Goal: Task Accomplishment & Management: Use online tool/utility

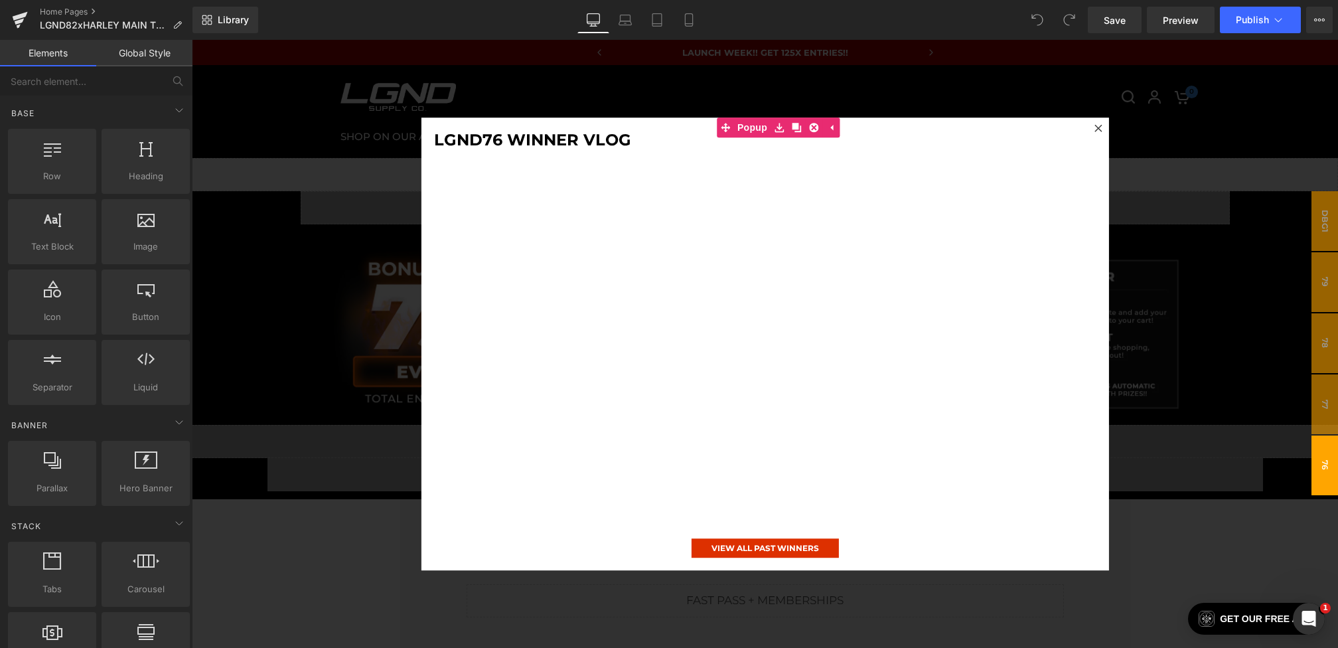
click at [388, 157] on div at bounding box center [765, 344] width 1146 height 608
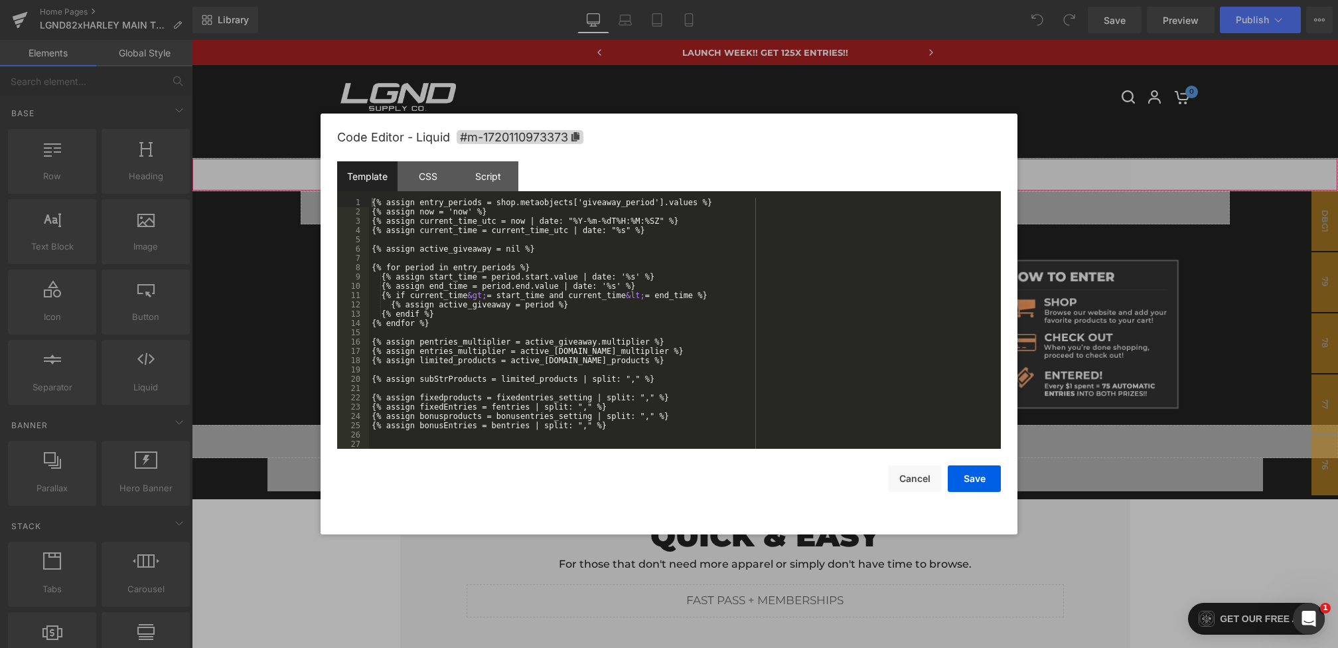
click at [548, 0] on div "You are previewing how the will restyle your page. You can not edit Elements in…" at bounding box center [669, 0] width 1338 height 0
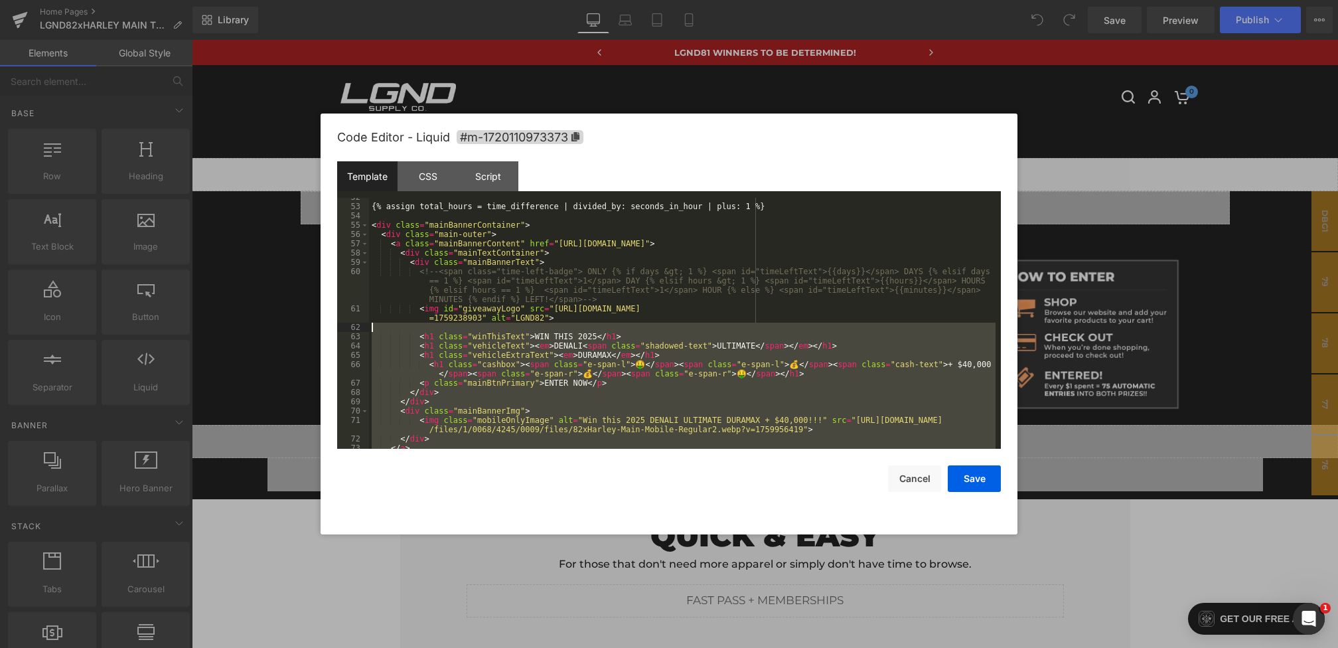
scroll to position [479, 0]
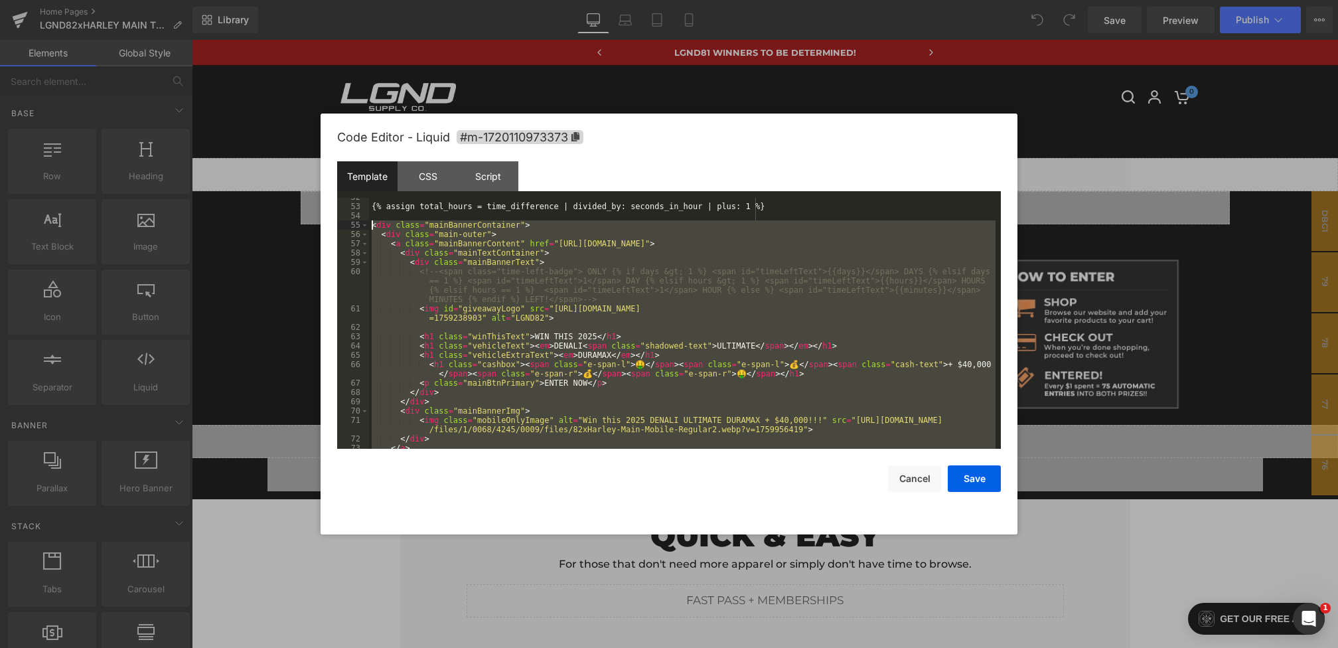
drag, startPoint x: 810, startPoint y: 415, endPoint x: 358, endPoint y: 227, distance: 489.5
click at [358, 227] on pre "52 53 54 55 56 57 58 59 60 61 62 63 64 65 66 67 68 69 70 71 72 73 74 {% assign …" at bounding box center [669, 323] width 664 height 251
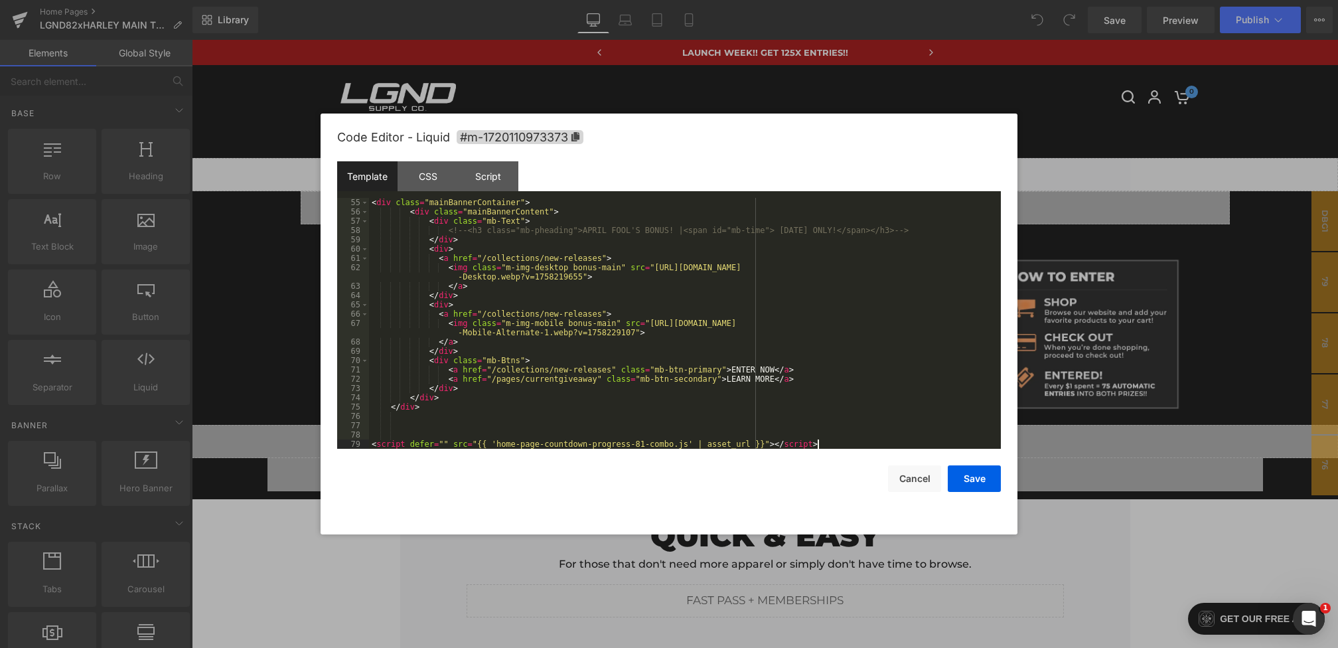
scroll to position [530, 0]
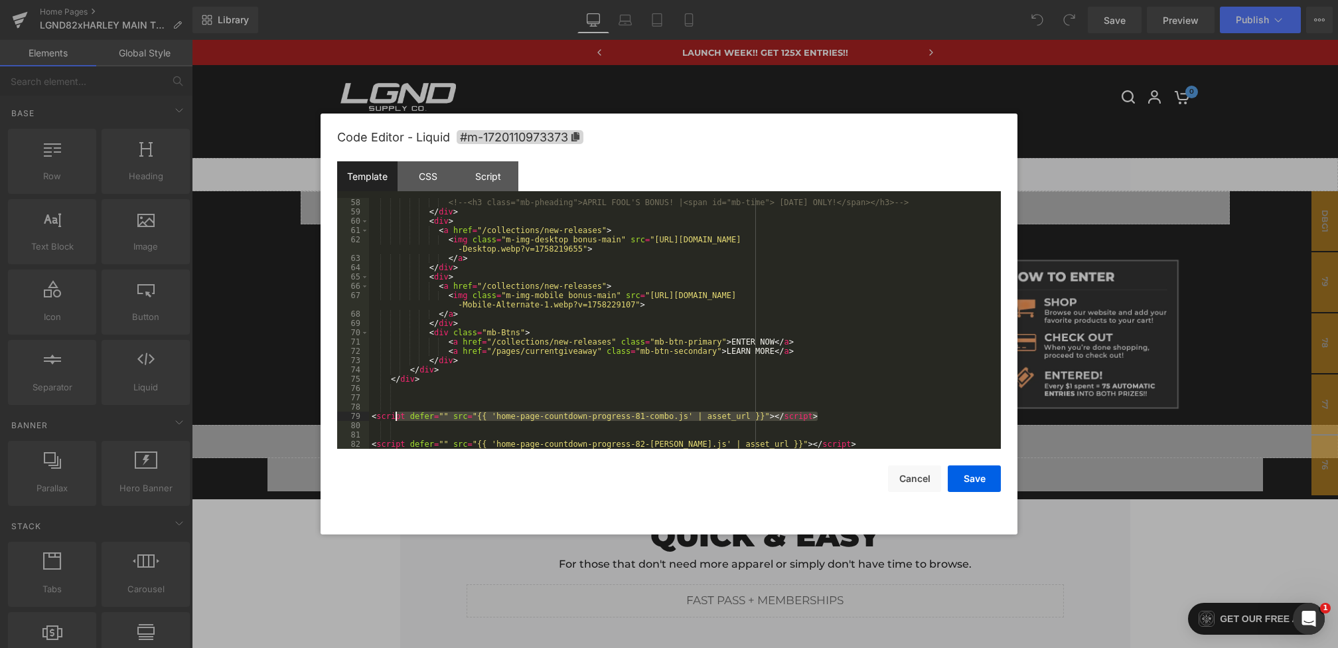
drag, startPoint x: 853, startPoint y: 416, endPoint x: 315, endPoint y: 413, distance: 538.3
click at [315, 413] on body "You are previewing how the will restyle your page. You can not edit Elements in…" at bounding box center [669, 324] width 1338 height 648
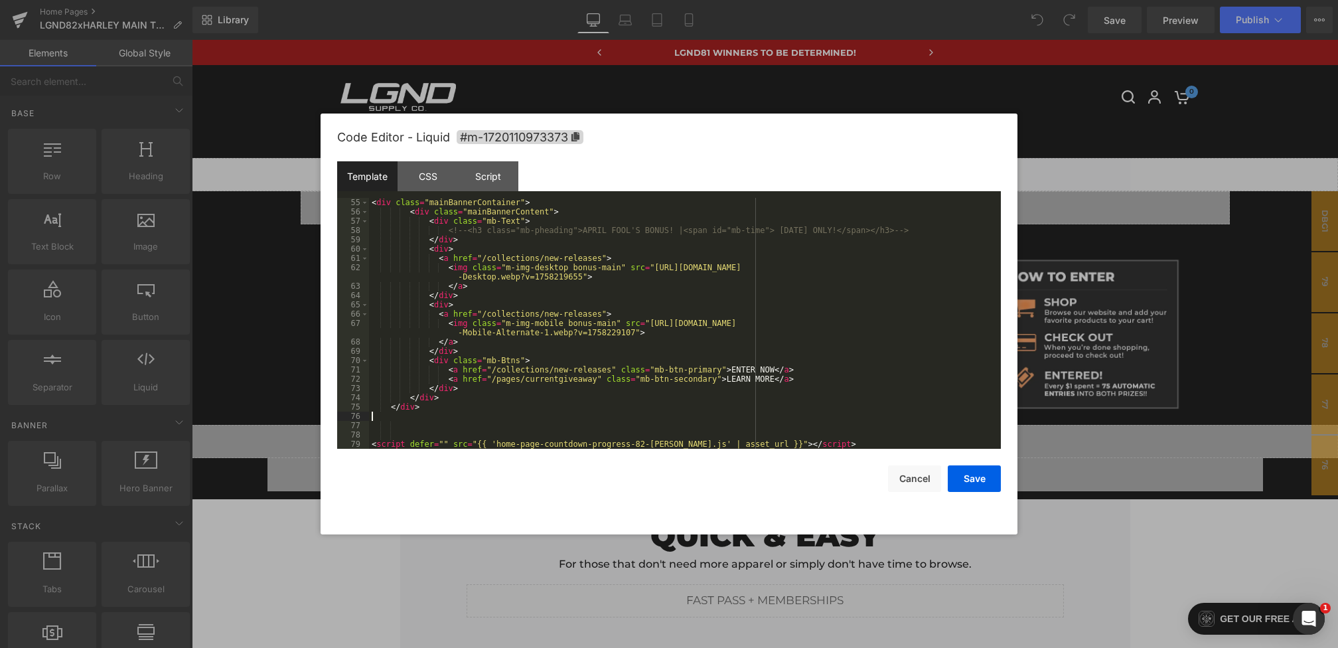
scroll to position [492, 0]
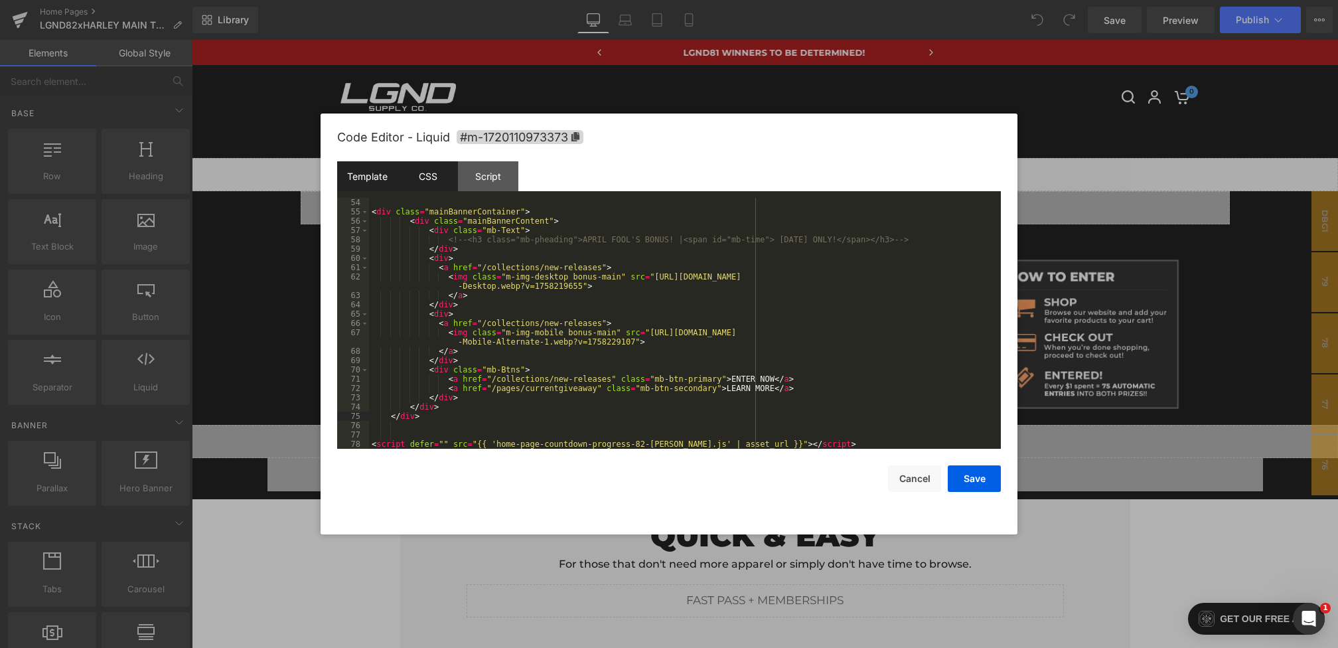
click at [438, 187] on div "CSS" at bounding box center [428, 176] width 60 height 30
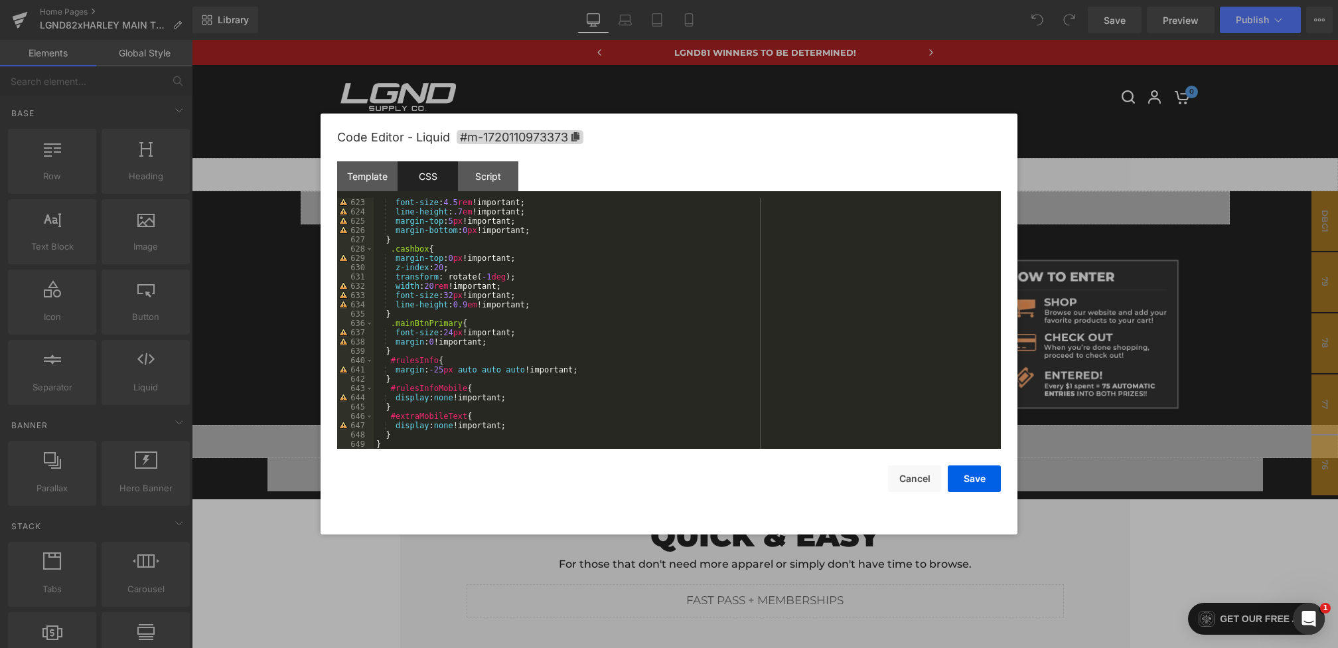
scroll to position [6133, 0]
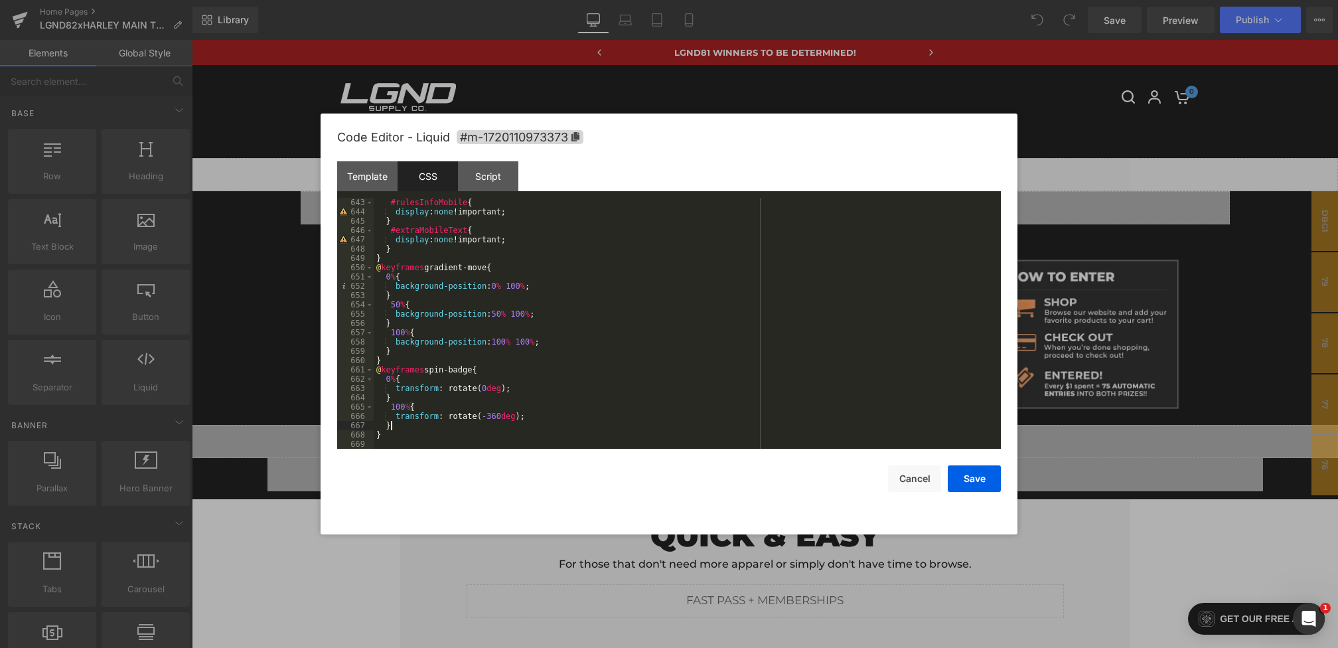
drag, startPoint x: 410, startPoint y: 427, endPoint x: 370, endPoint y: 360, distance: 77.4
click at [370, 360] on pre "643 644 645 646 647 648 649 650 651 652 653 654 655 656 657 658 659 660 661 662…" at bounding box center [669, 323] width 664 height 251
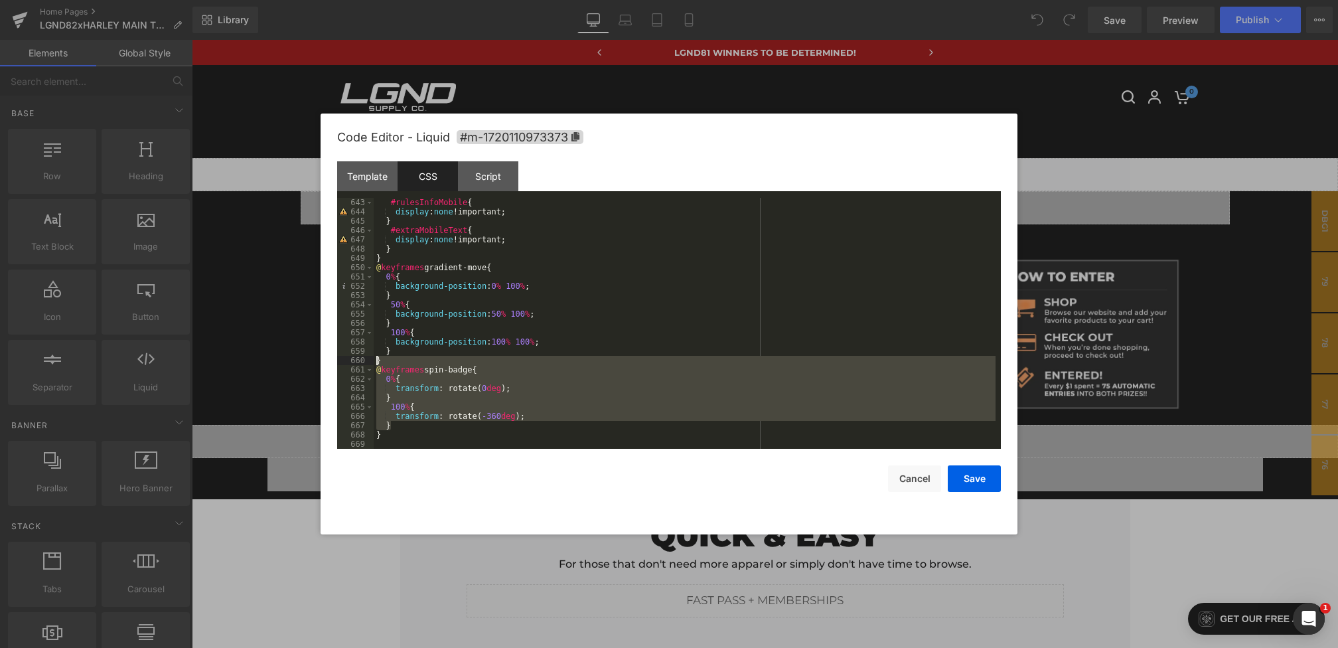
click at [408, 421] on div "#rulesInfoMobile { display : none !important; } #extraMobileText { display : no…" at bounding box center [685, 332] width 622 height 269
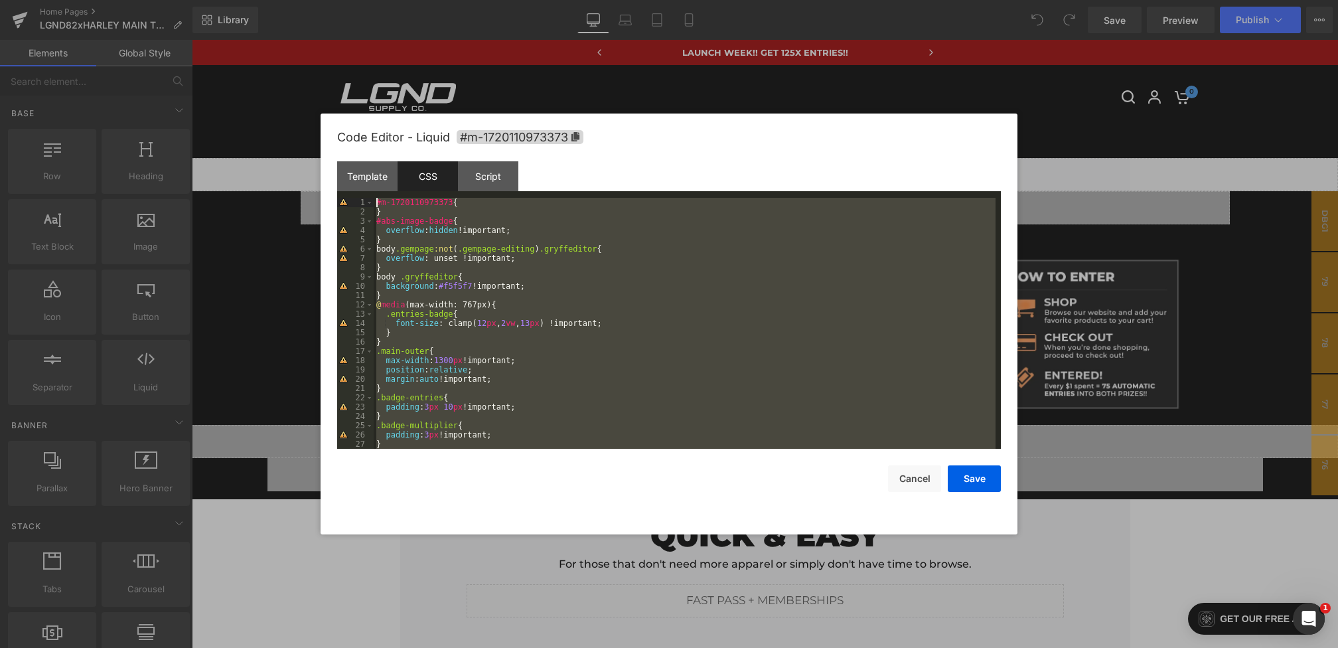
scroll to position [0, 0]
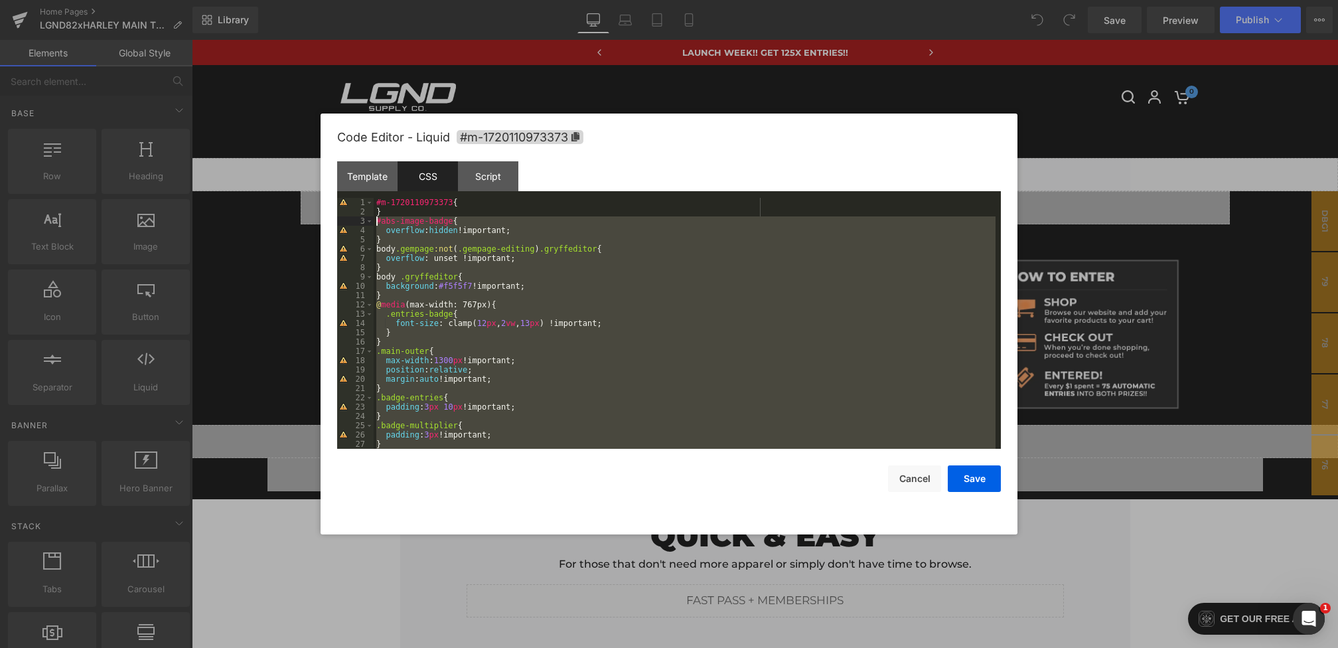
drag, startPoint x: 399, startPoint y: 437, endPoint x: 324, endPoint y: 224, distance: 225.9
click at [324, 224] on div "Code Editor - Liquid #m-1720110973373 Template CSS Script Data 54 55 56 57 58 5…" at bounding box center [669, 323] width 697 height 421
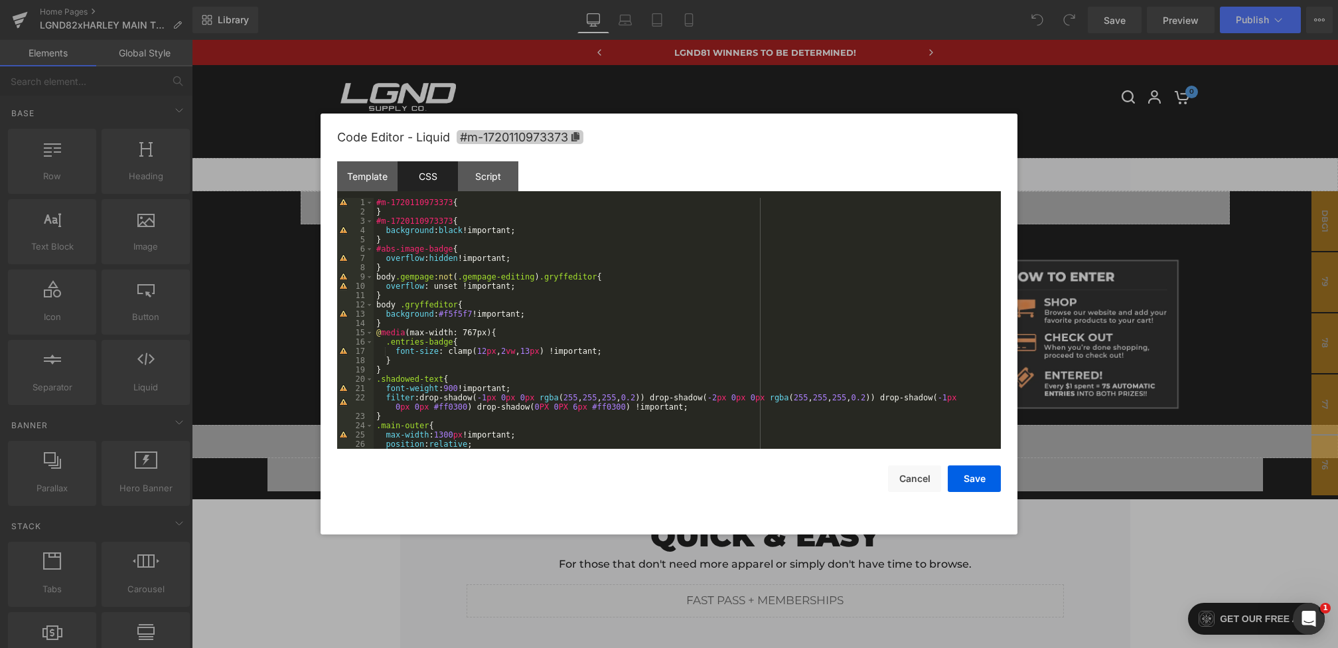
click at [522, 138] on span "#m-1720110973373" at bounding box center [520, 137] width 127 height 14
drag, startPoint x: 453, startPoint y: 221, endPoint x: 325, endPoint y: 221, distance: 128.1
click at [325, 221] on div "Code Editor - Liquid #m-1720110973373 Template CSS Script Data 54 55 56 57 58 5…" at bounding box center [669, 323] width 697 height 421
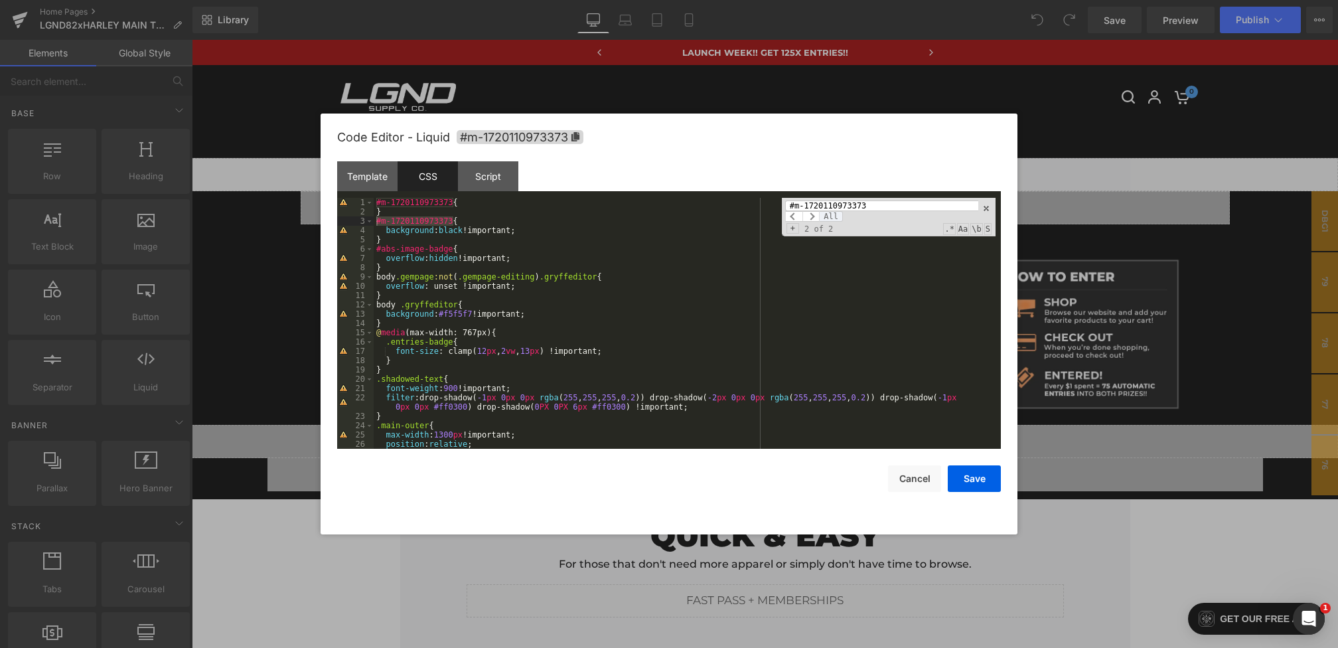
click at [828, 214] on span "All" at bounding box center [831, 216] width 24 height 11
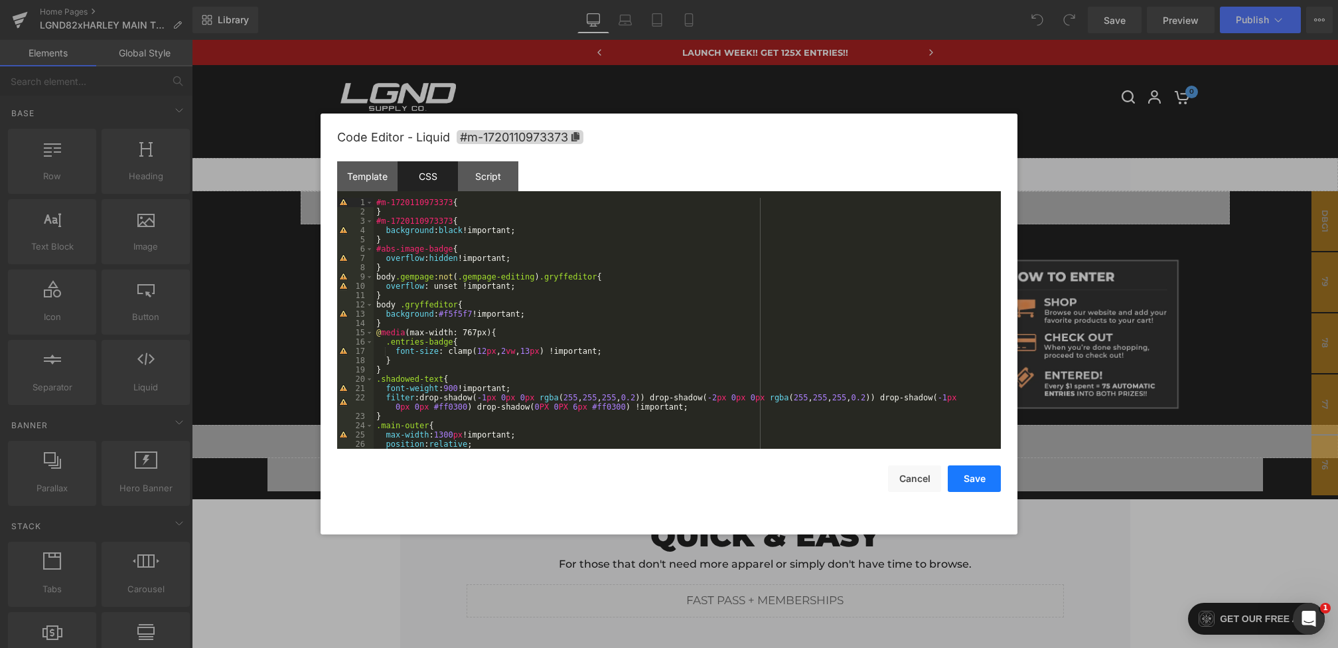
click at [970, 477] on button "Save" at bounding box center [974, 478] width 53 height 27
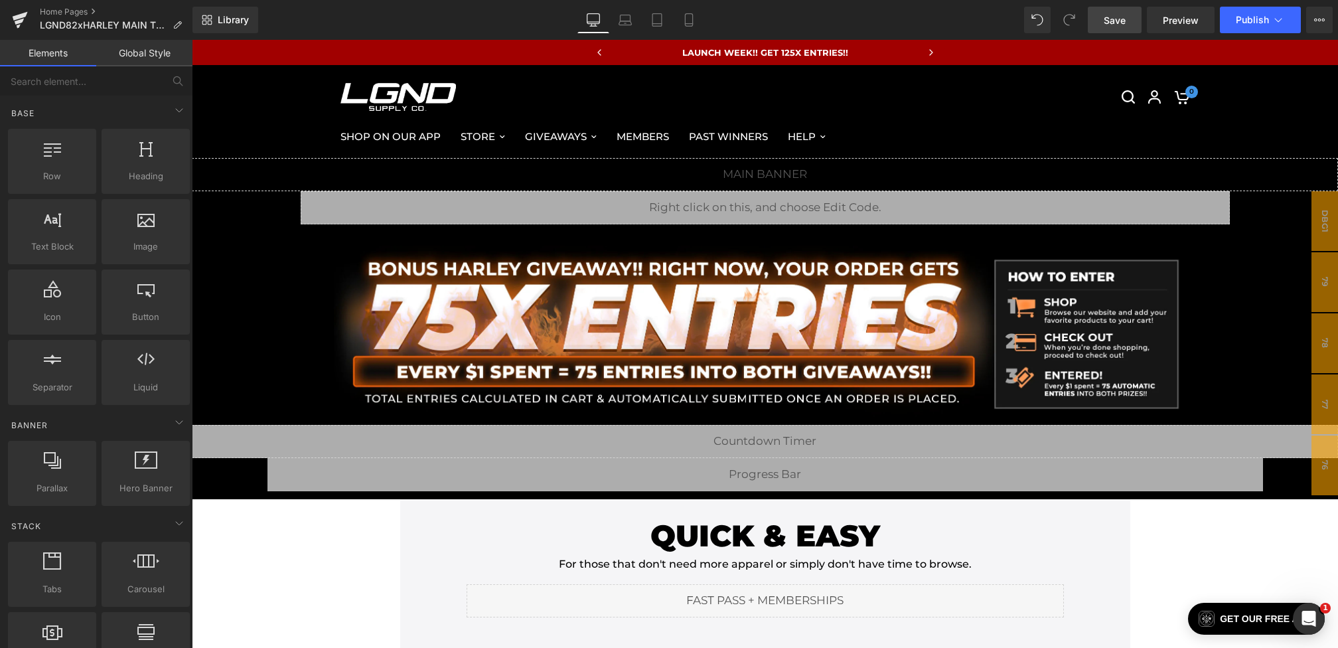
click at [1117, 24] on span "Save" at bounding box center [1115, 20] width 22 height 14
click at [1164, 13] on link "Preview" at bounding box center [1181, 20] width 68 height 27
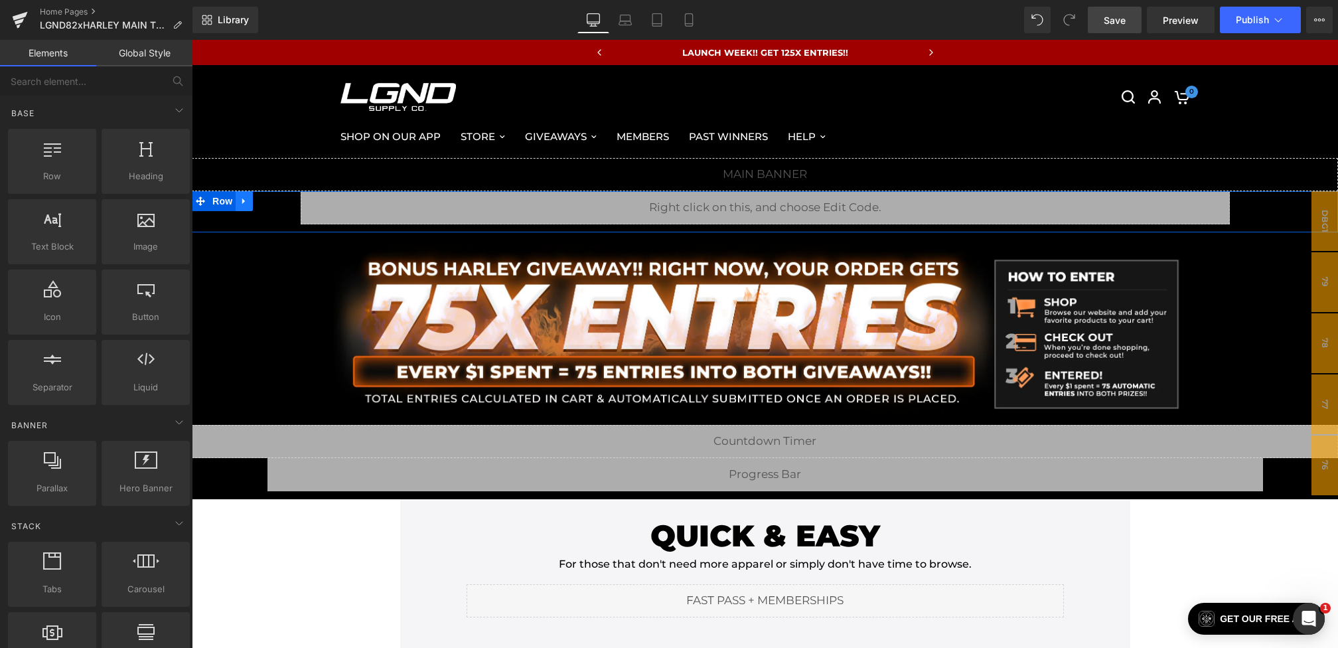
click at [248, 204] on icon at bounding box center [244, 201] width 9 height 10
click at [271, 204] on link at bounding box center [278, 201] width 17 height 20
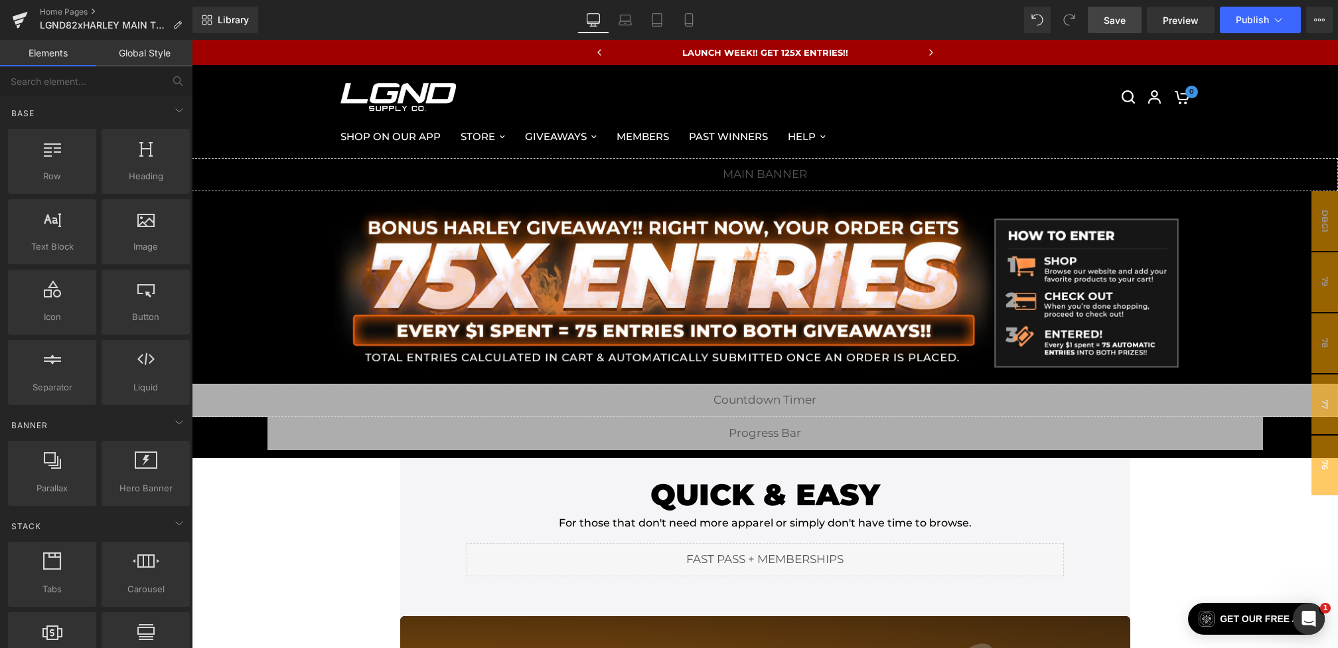
click at [1107, 27] on link "Save" at bounding box center [1115, 20] width 54 height 27
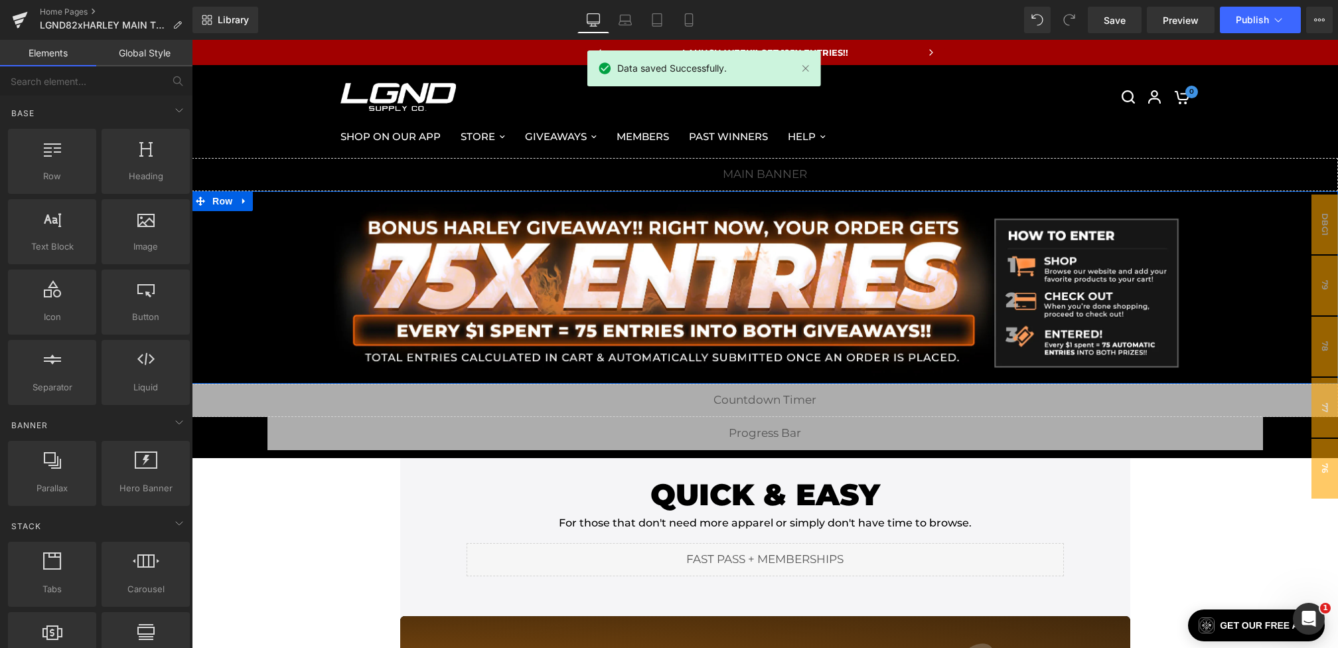
drag, startPoint x: 421, startPoint y: 408, endPoint x: 229, endPoint y: 368, distance: 195.9
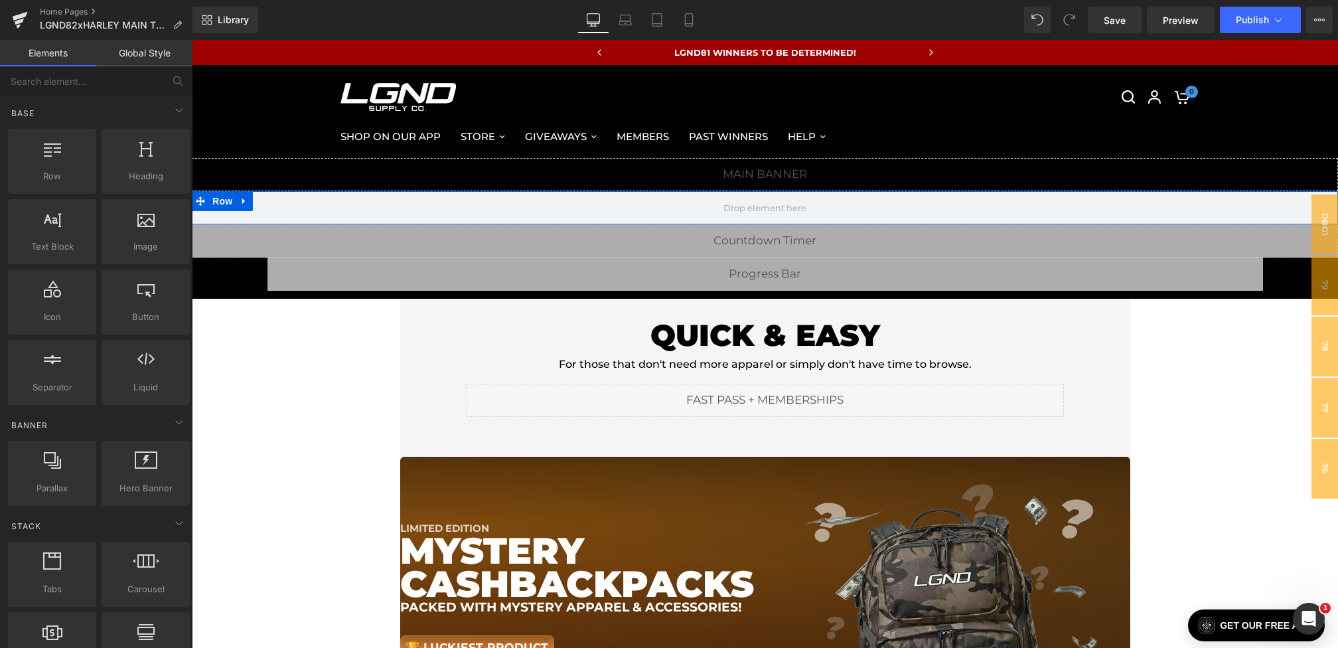
drag, startPoint x: 630, startPoint y: 405, endPoint x: 438, endPoint y: 365, distance: 195.9
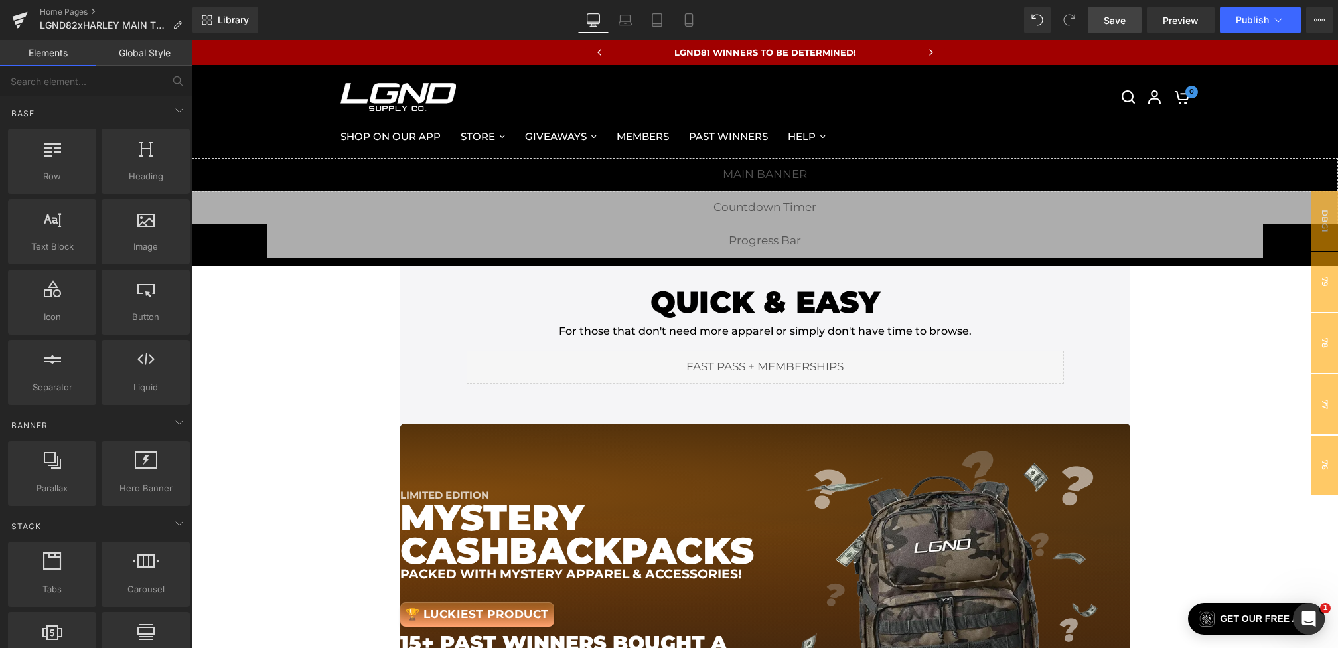
click at [1120, 23] on span "Save" at bounding box center [1115, 20] width 22 height 14
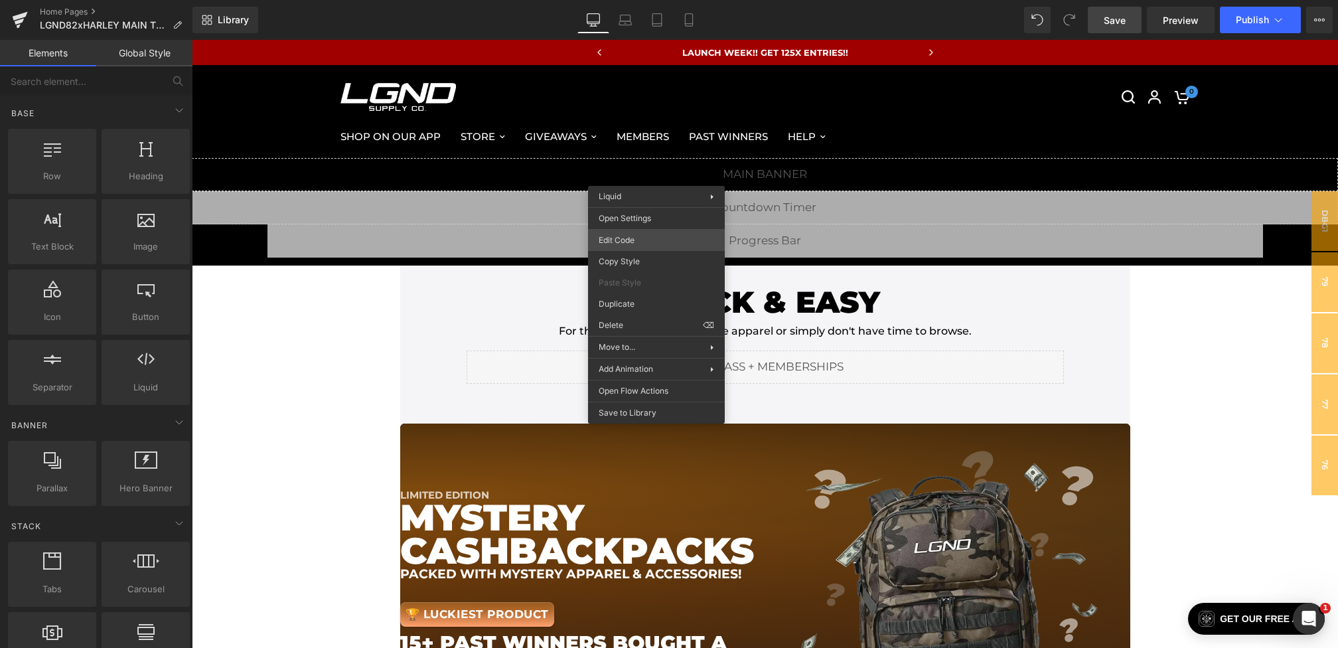
click at [615, 0] on div "You are previewing how the will restyle your page. You can not edit Elements in…" at bounding box center [669, 0] width 1338 height 0
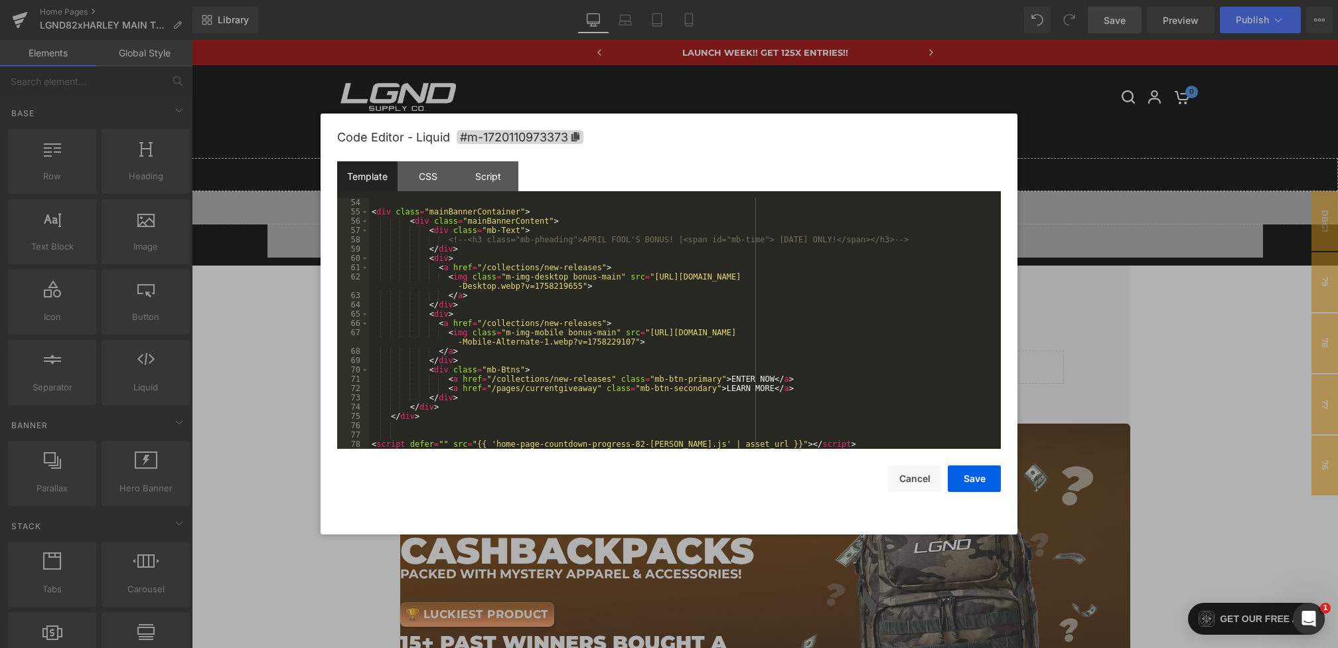
scroll to position [492, 0]
drag, startPoint x: 806, startPoint y: 388, endPoint x: 325, endPoint y: 386, distance: 480.5
click at [325, 386] on div "Code Editor - Liquid #m-1720110973373 Template CSS Script Data 54 55 56 57 58 5…" at bounding box center [669, 323] width 697 height 421
click at [748, 367] on div "< div class = "mainBannerContainer" > < div class = "mainBannerContent" > < div…" at bounding box center [682, 332] width 627 height 269
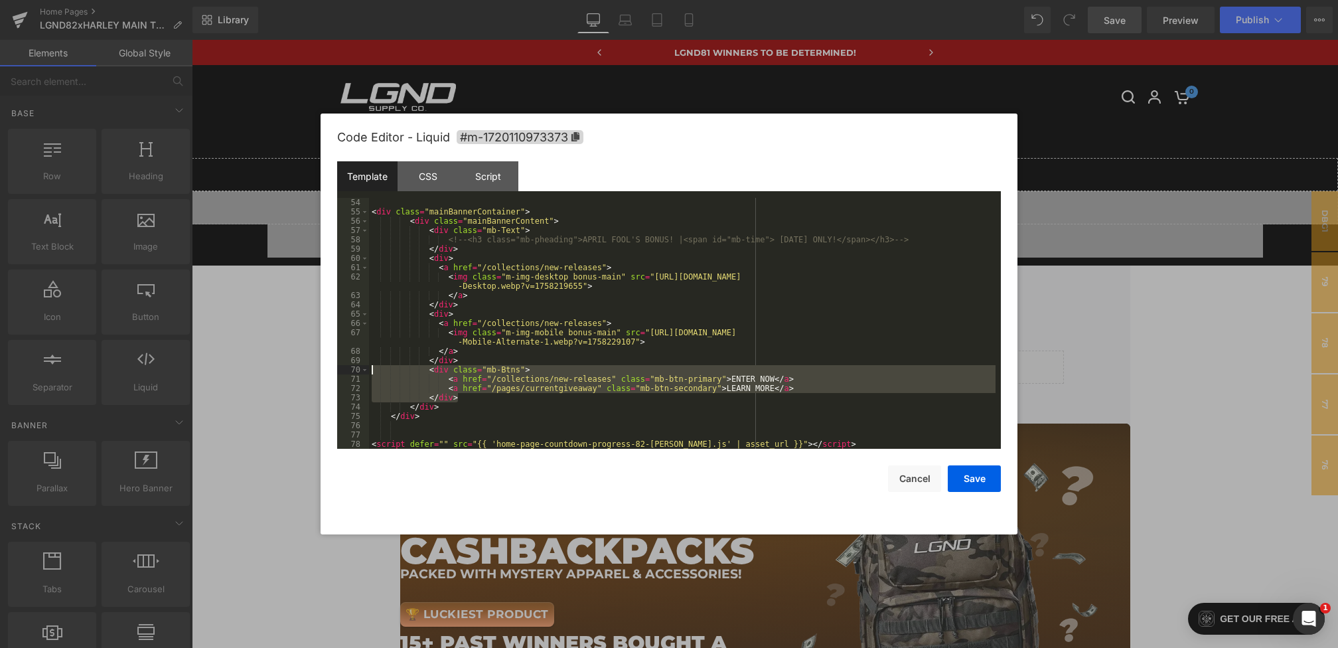
drag, startPoint x: 469, startPoint y: 398, endPoint x: 295, endPoint y: 366, distance: 176.9
click at [295, 366] on body "You are previewing how the will restyle your page. You can not edit Elements in…" at bounding box center [669, 324] width 1338 height 648
click at [977, 476] on button "Save" at bounding box center [974, 478] width 53 height 27
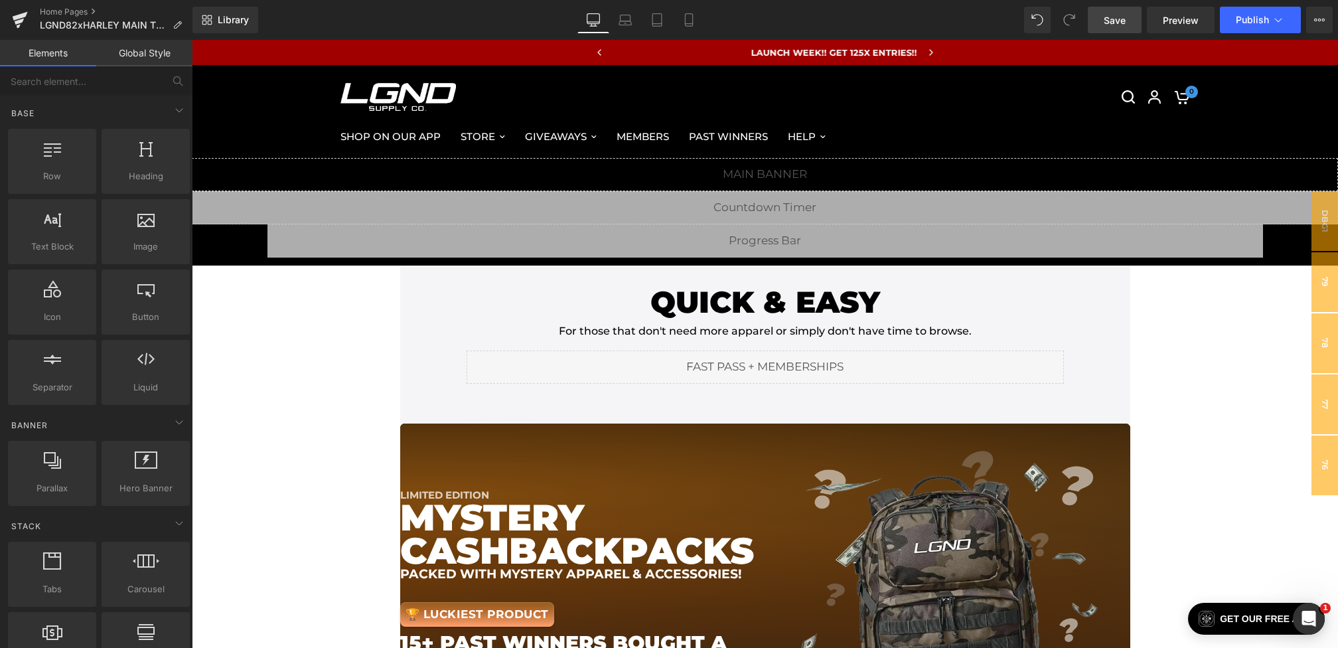
click at [1107, 23] on span "Save" at bounding box center [1115, 20] width 22 height 14
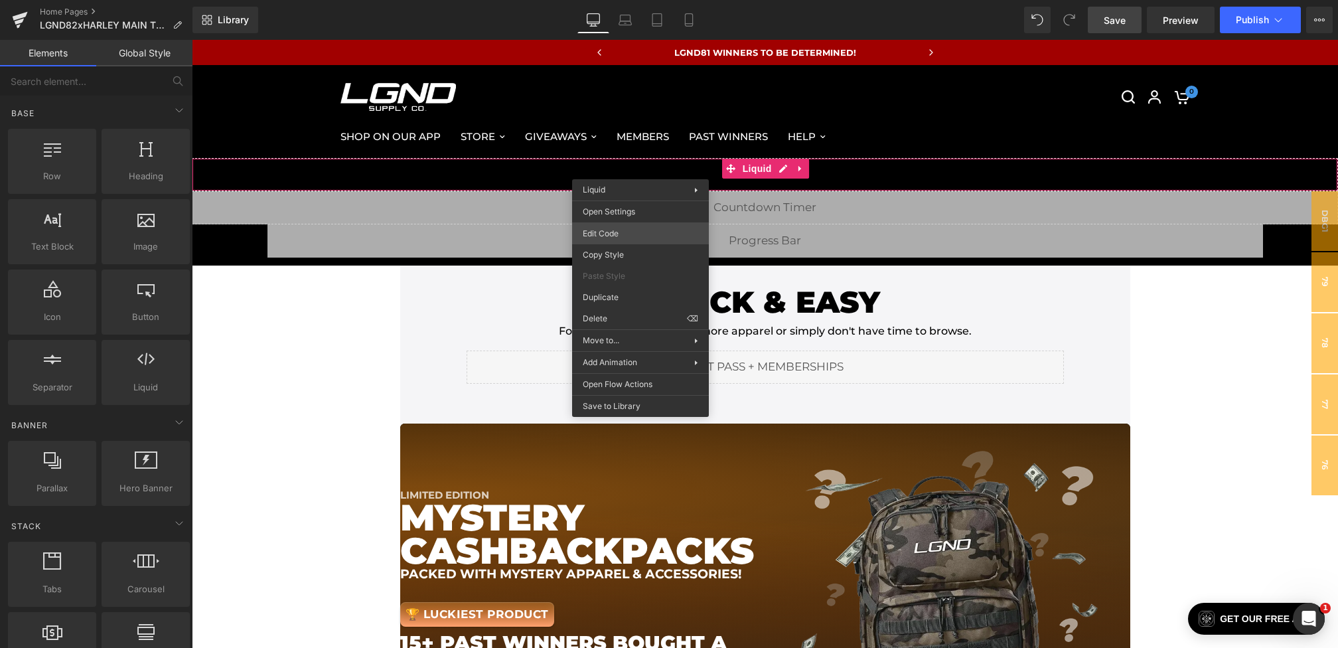
click at [612, 0] on div "You are previewing how the will restyle your page. You can not edit Elements in…" at bounding box center [669, 0] width 1338 height 0
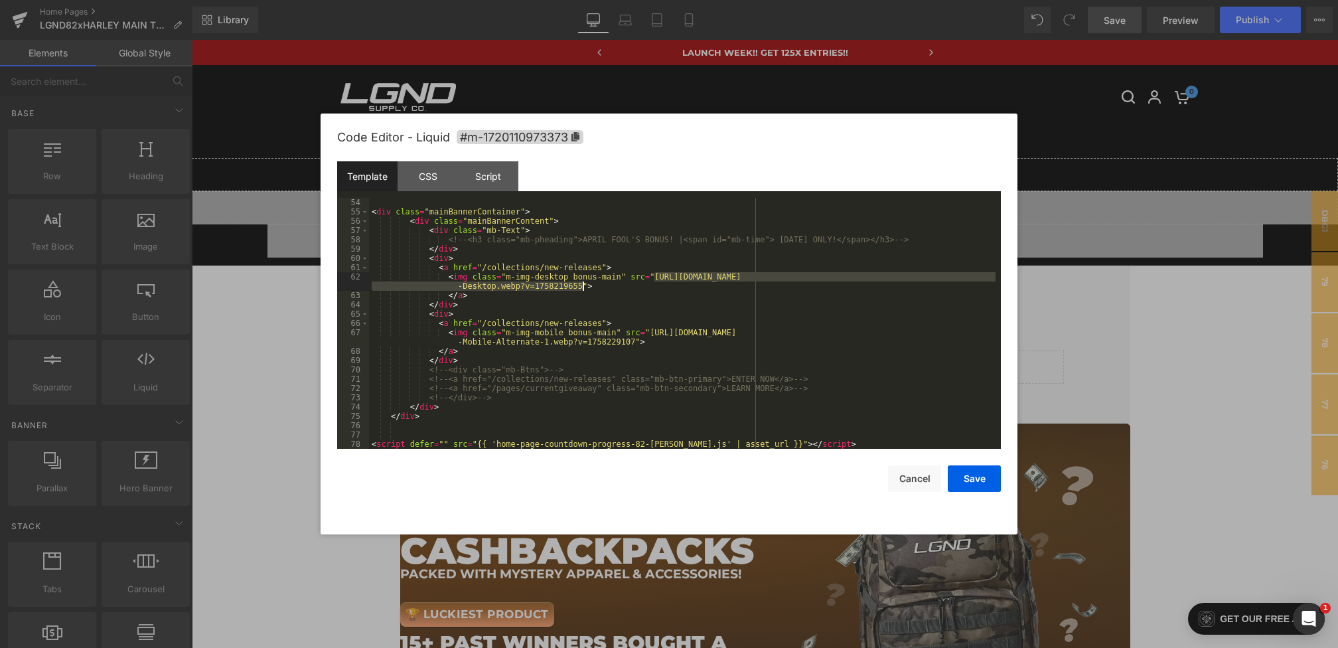
drag, startPoint x: 654, startPoint y: 277, endPoint x: 581, endPoint y: 287, distance: 72.9
click at [581, 287] on div "< div class = "mainBannerContainer" > < div class = "mainBannerContent" > < div…" at bounding box center [682, 332] width 627 height 269
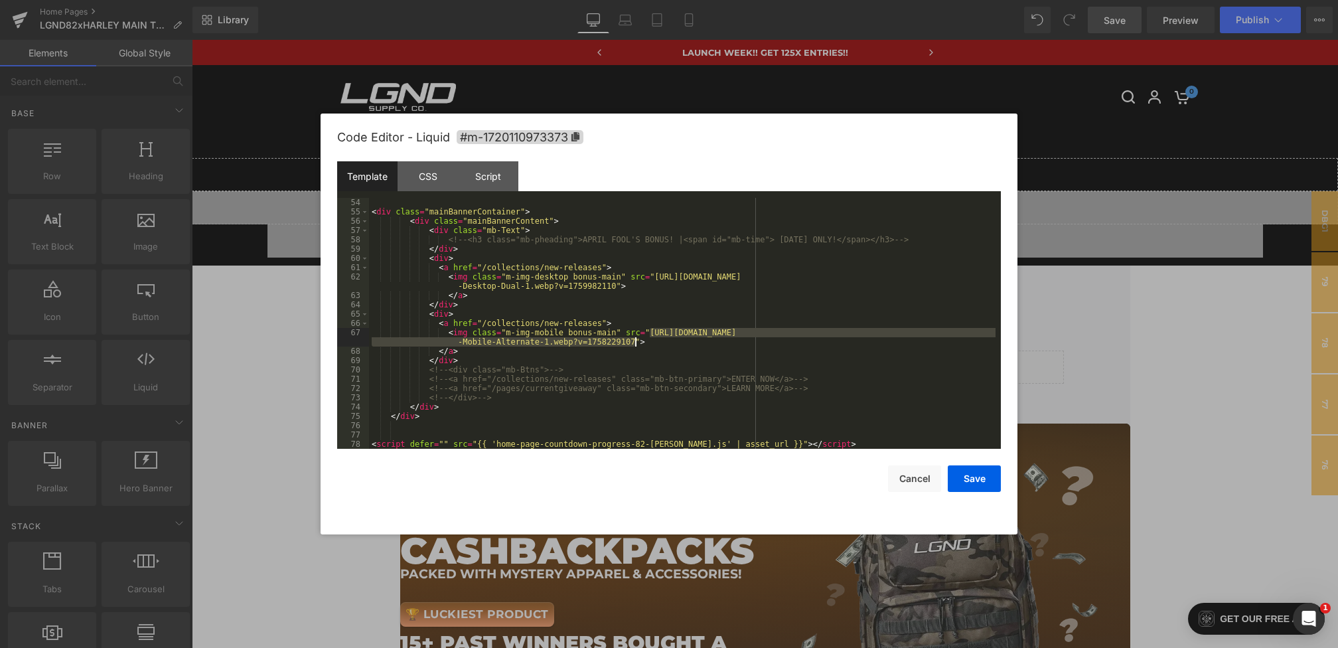
drag, startPoint x: 650, startPoint y: 336, endPoint x: 636, endPoint y: 346, distance: 17.7
click at [636, 346] on div "< div class = "mainBannerContainer" > < div class = "mainBannerContent" > < div…" at bounding box center [682, 332] width 627 height 269
click at [969, 477] on button "Save" at bounding box center [974, 478] width 53 height 27
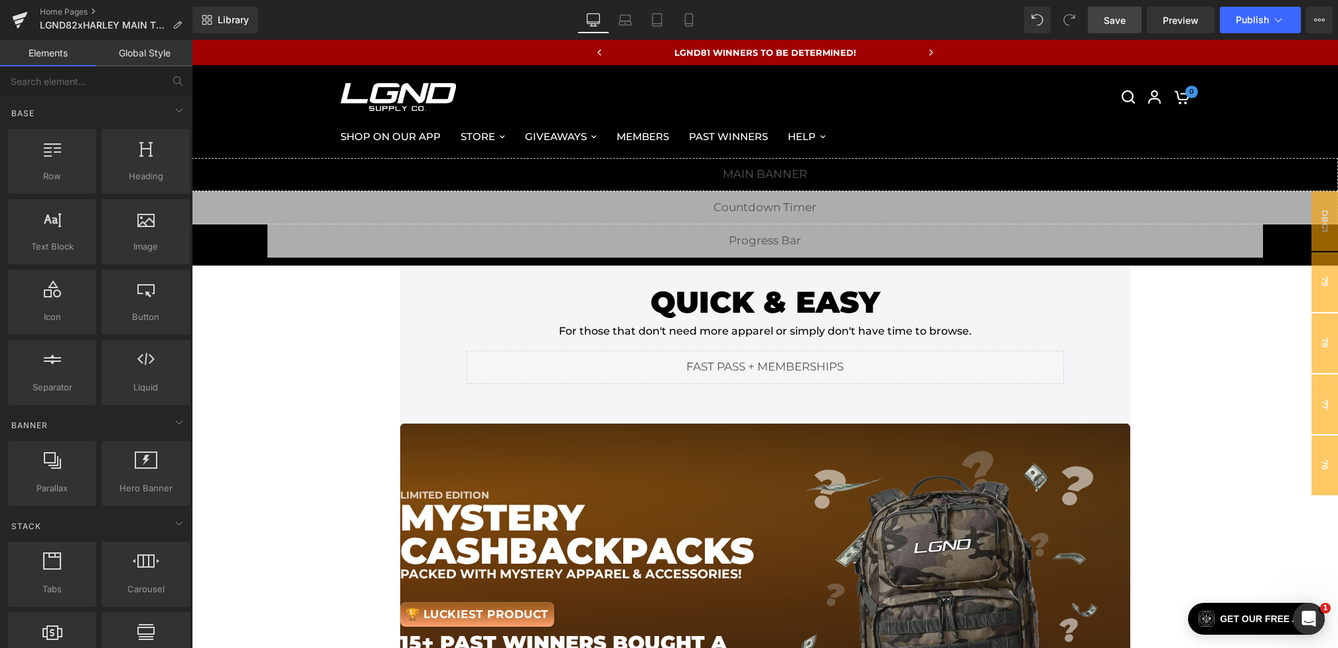
click at [1111, 23] on span "Save" at bounding box center [1115, 20] width 22 height 14
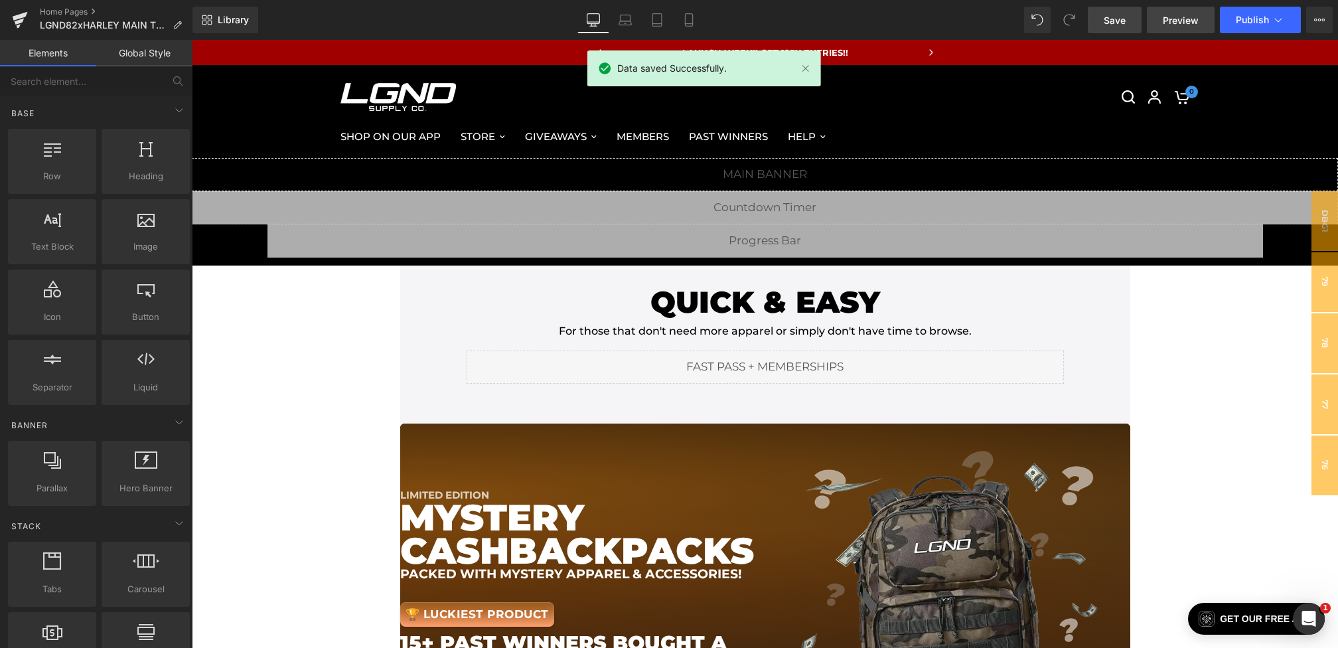
click at [1163, 17] on link "Preview" at bounding box center [1181, 20] width 68 height 27
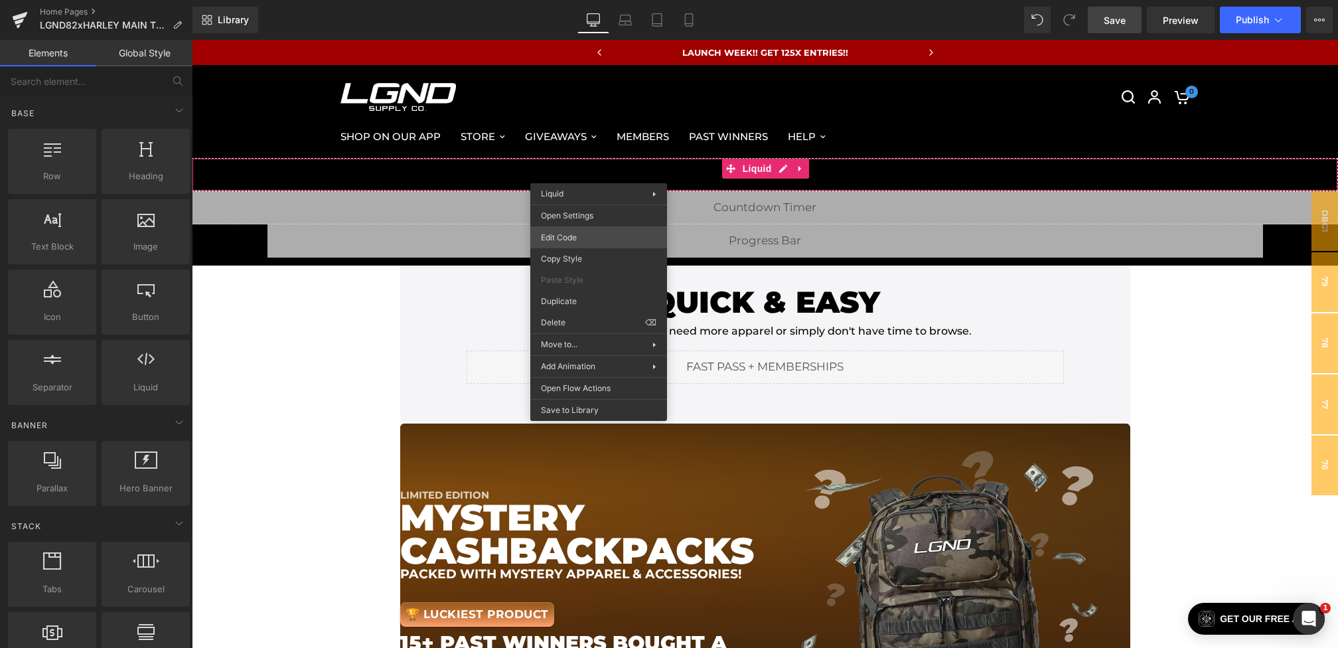
click at [578, 0] on div "You are previewing how the will restyle your page. You can not edit Elements in…" at bounding box center [669, 0] width 1338 height 0
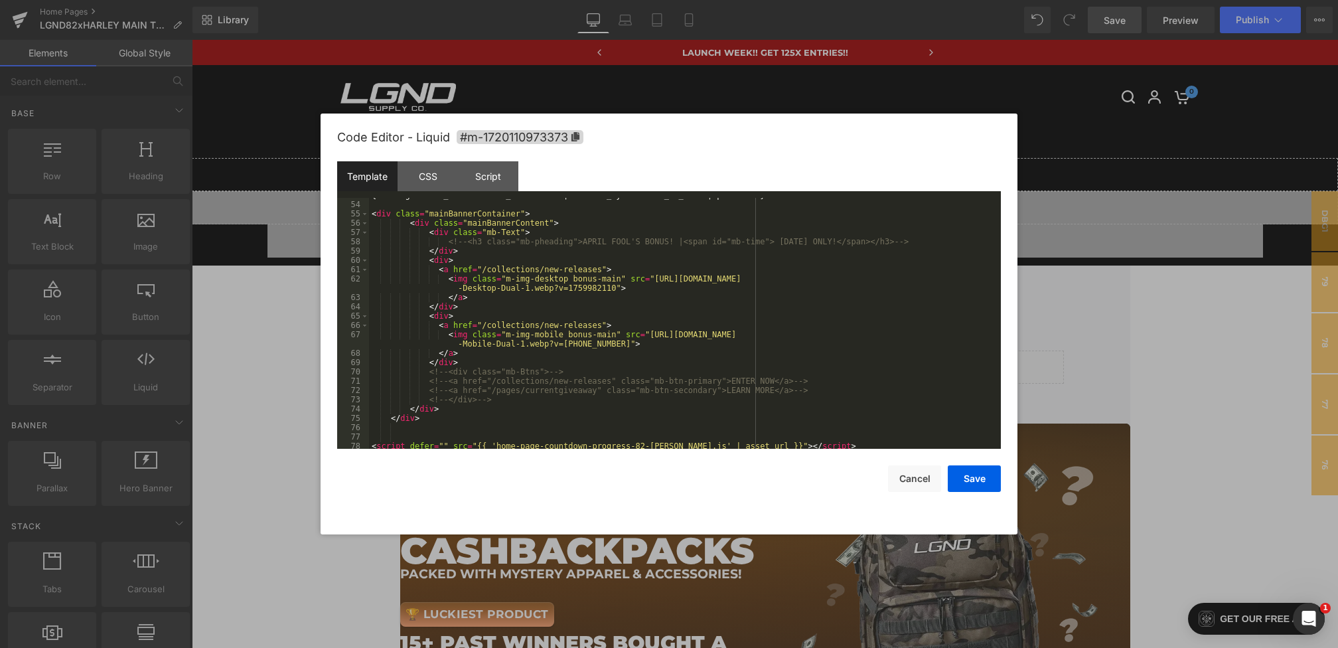
scroll to position [490, 0]
drag, startPoint x: 654, startPoint y: 281, endPoint x: 615, endPoint y: 291, distance: 40.4
click at [615, 291] on div "{% assign total_hours = time_difference | divided_by: seconds_in_hour | plus: 1…" at bounding box center [682, 324] width 627 height 269
click at [974, 487] on button "Save" at bounding box center [974, 478] width 53 height 27
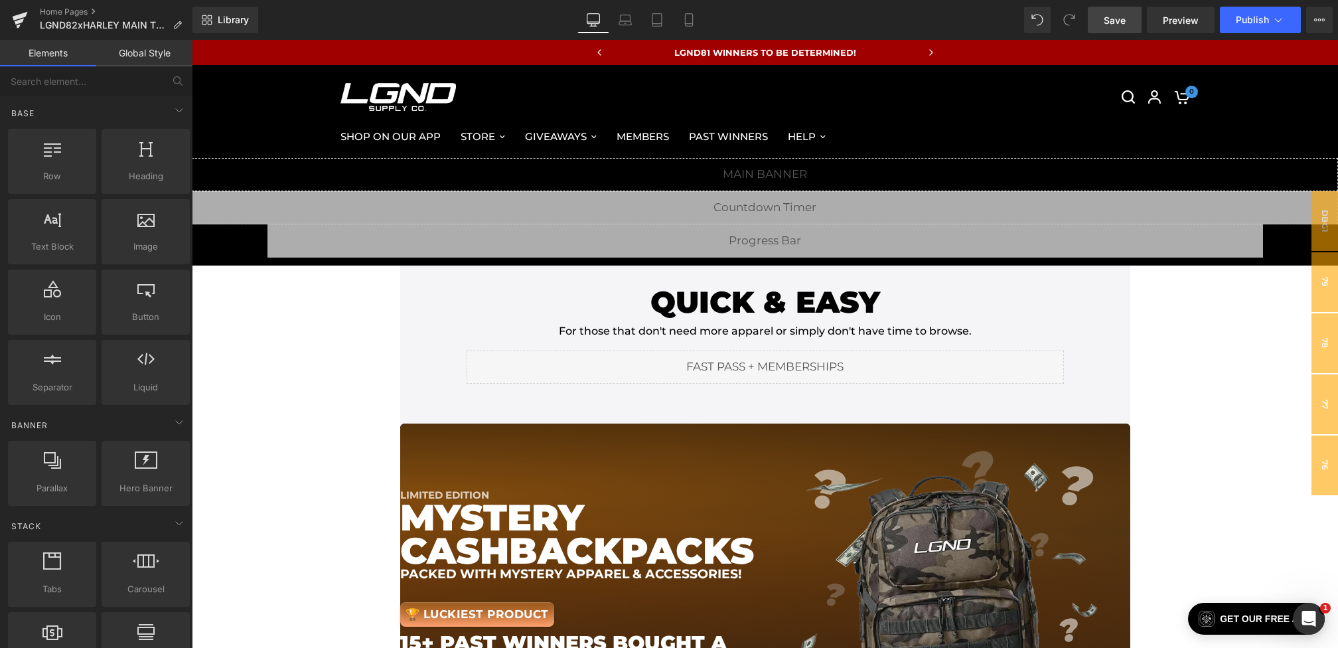
click at [1110, 15] on span "Save" at bounding box center [1115, 20] width 22 height 14
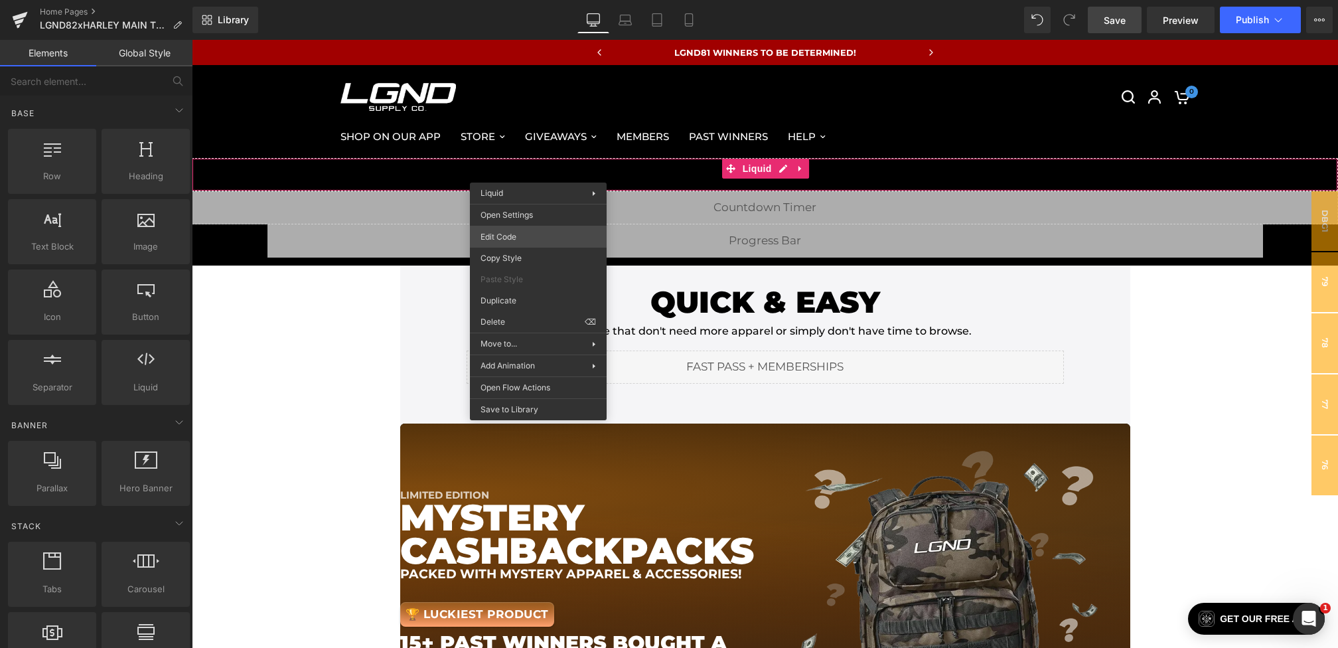
click at [512, 0] on div "You are previewing how the will restyle your page. You can not edit Elements in…" at bounding box center [669, 0] width 1338 height 0
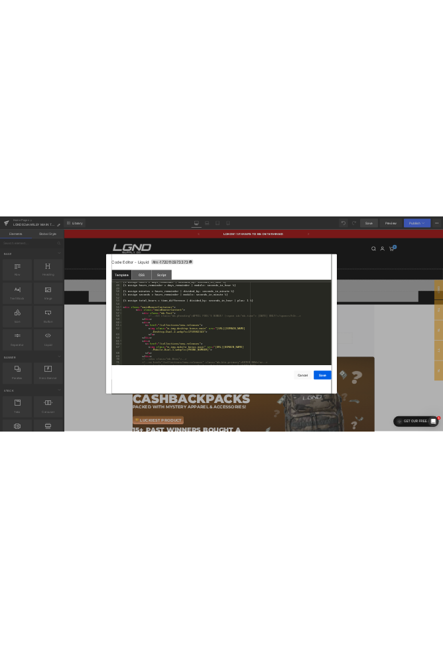
scroll to position [459, 0]
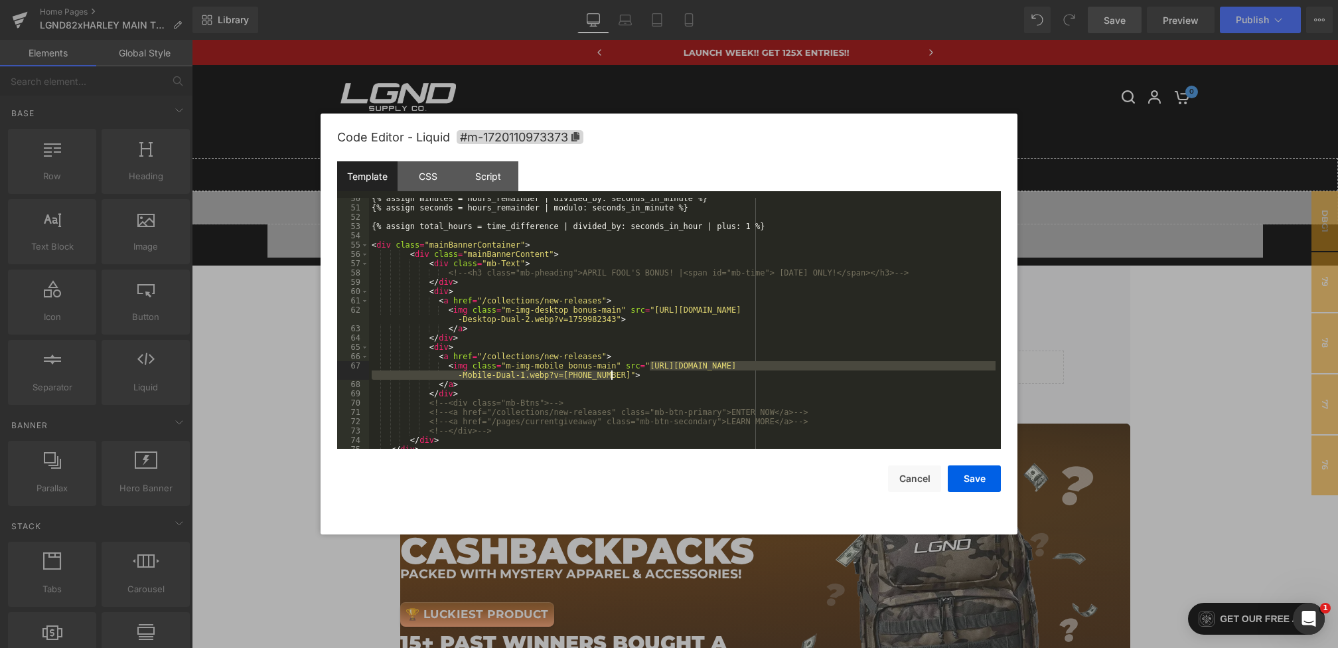
drag, startPoint x: 650, startPoint y: 366, endPoint x: 611, endPoint y: 376, distance: 40.6
click at [611, 376] on div "{% assign minutes = hours_remainder | divided_by: seconds_in_minute %} {% assig…" at bounding box center [682, 328] width 627 height 269
click at [657, 312] on div "{% assign minutes = hours_remainder | divided_by: seconds_in_minute %} {% assig…" at bounding box center [682, 328] width 627 height 269
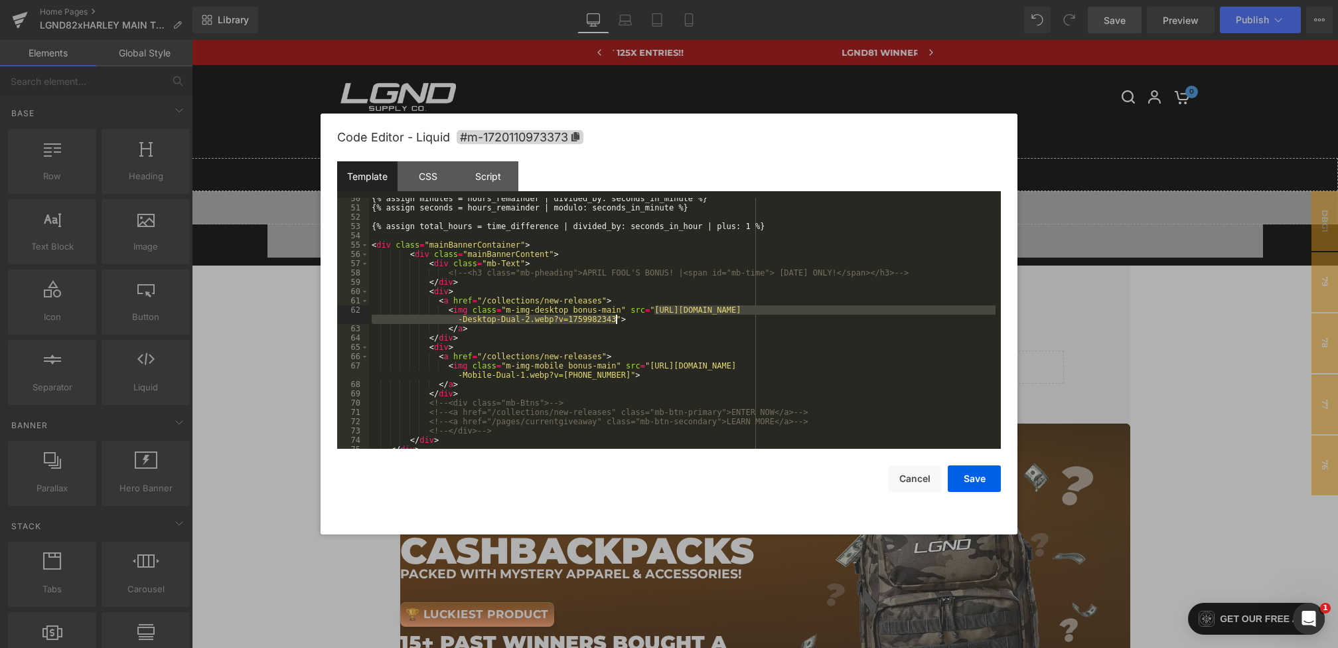
drag, startPoint x: 656, startPoint y: 311, endPoint x: 617, endPoint y: 323, distance: 40.9
click at [617, 323] on div "{% assign minutes = hours_remainder | divided_by: seconds_in_minute %} {% assig…" at bounding box center [682, 328] width 627 height 269
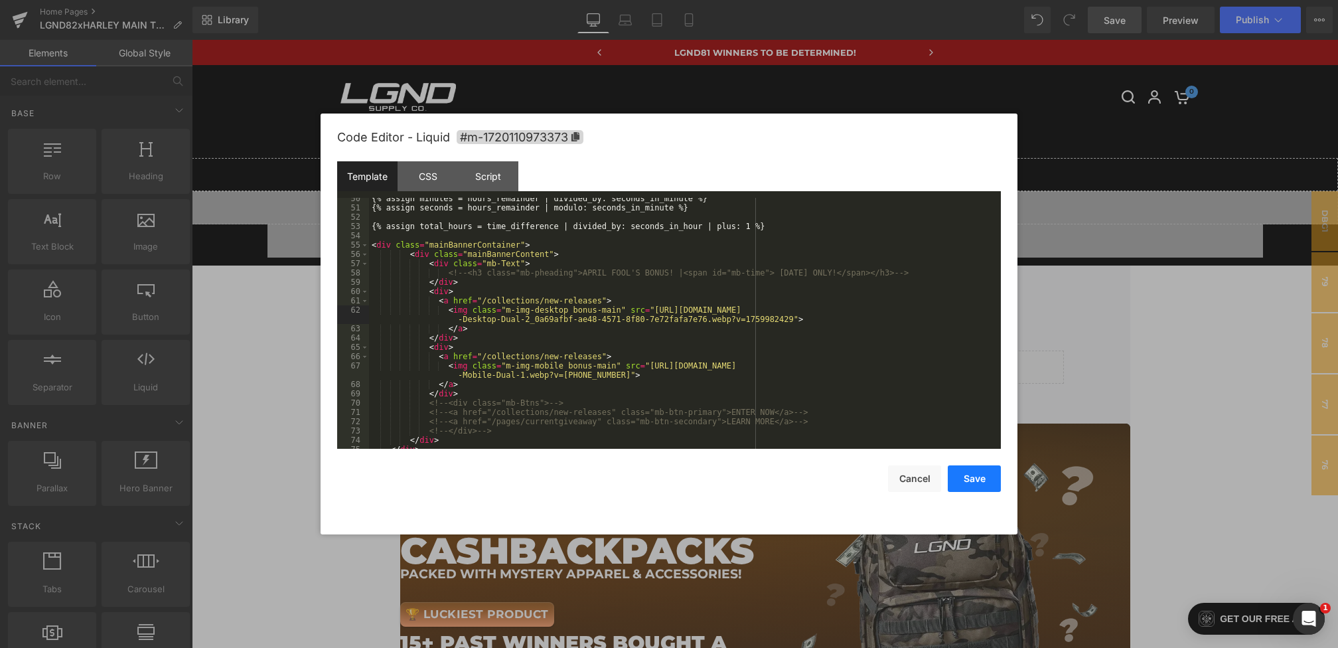
click at [965, 482] on button "Save" at bounding box center [974, 478] width 53 height 27
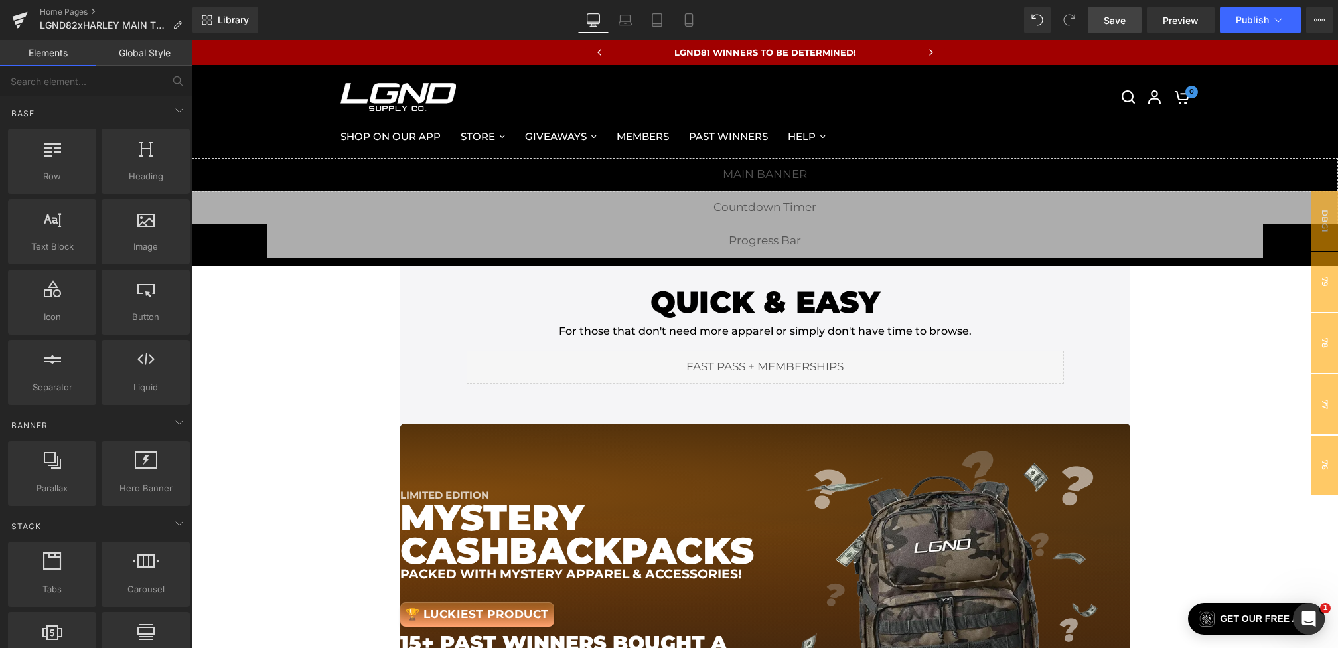
click at [1108, 17] on span "Save" at bounding box center [1115, 20] width 22 height 14
click at [1254, 28] on button "Publish" at bounding box center [1260, 20] width 81 height 27
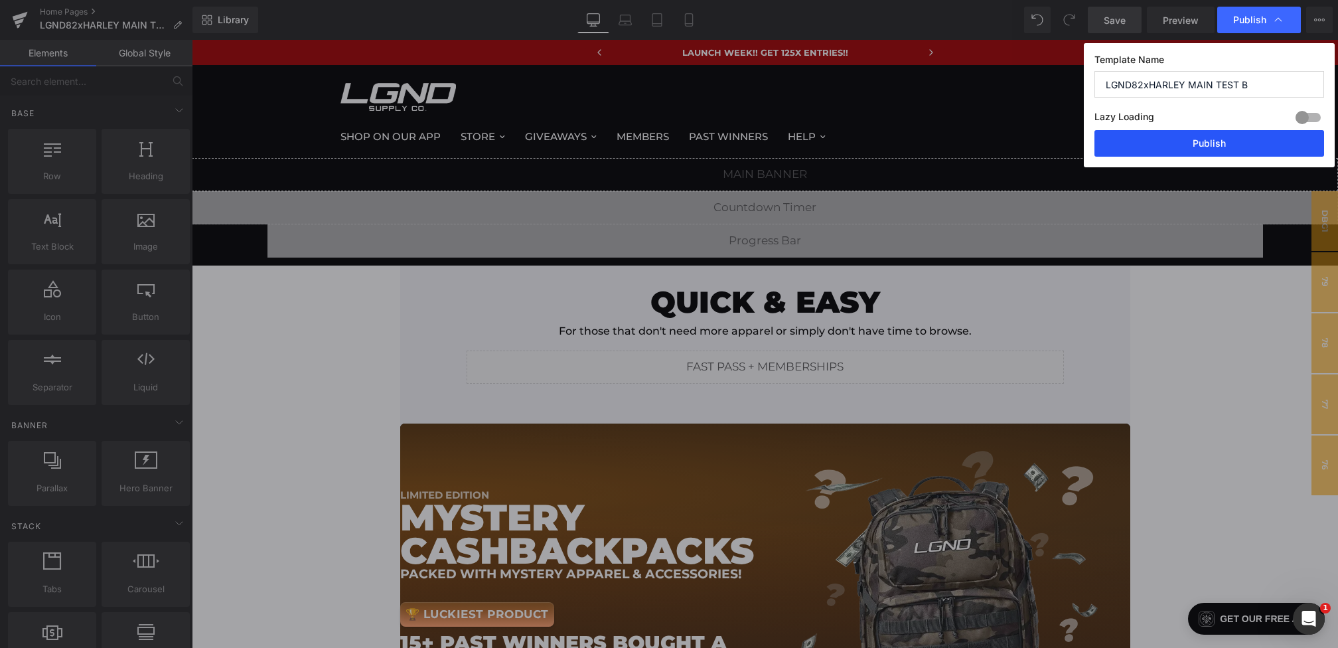
click at [1209, 147] on button "Publish" at bounding box center [1209, 143] width 230 height 27
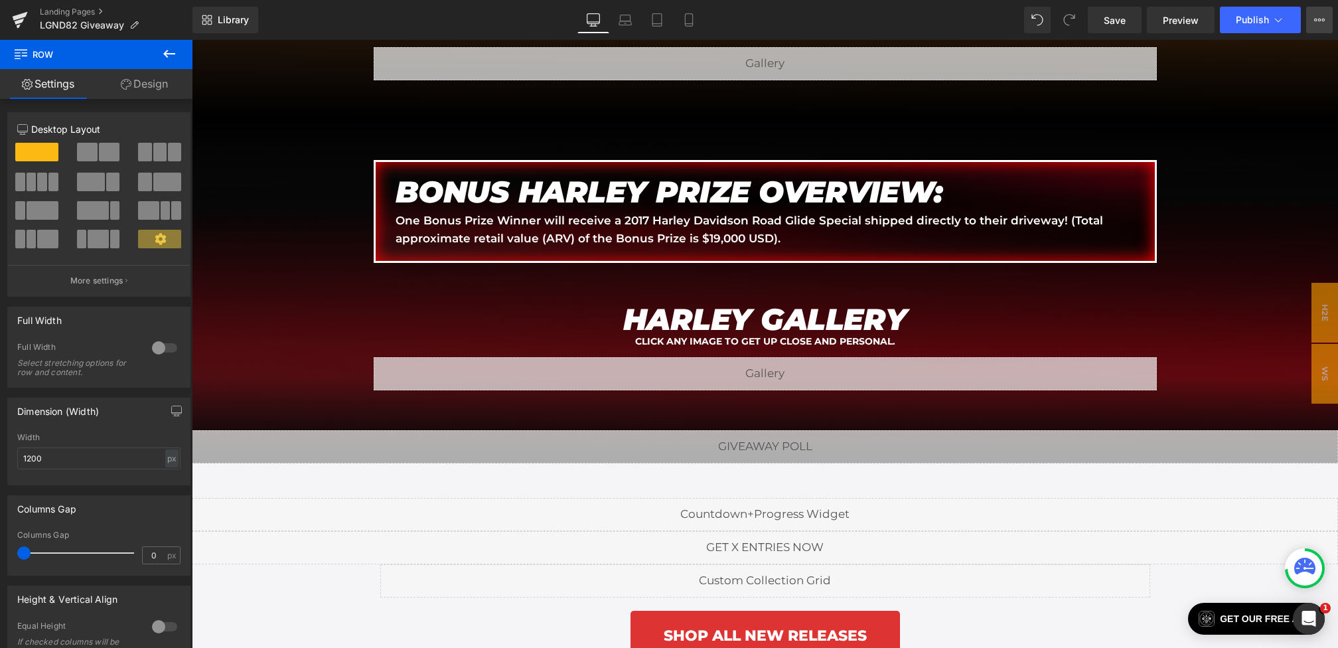
click at [1321, 26] on button "View Live Page View with current Template Save Template to Library Schedule Pub…" at bounding box center [1319, 20] width 27 height 27
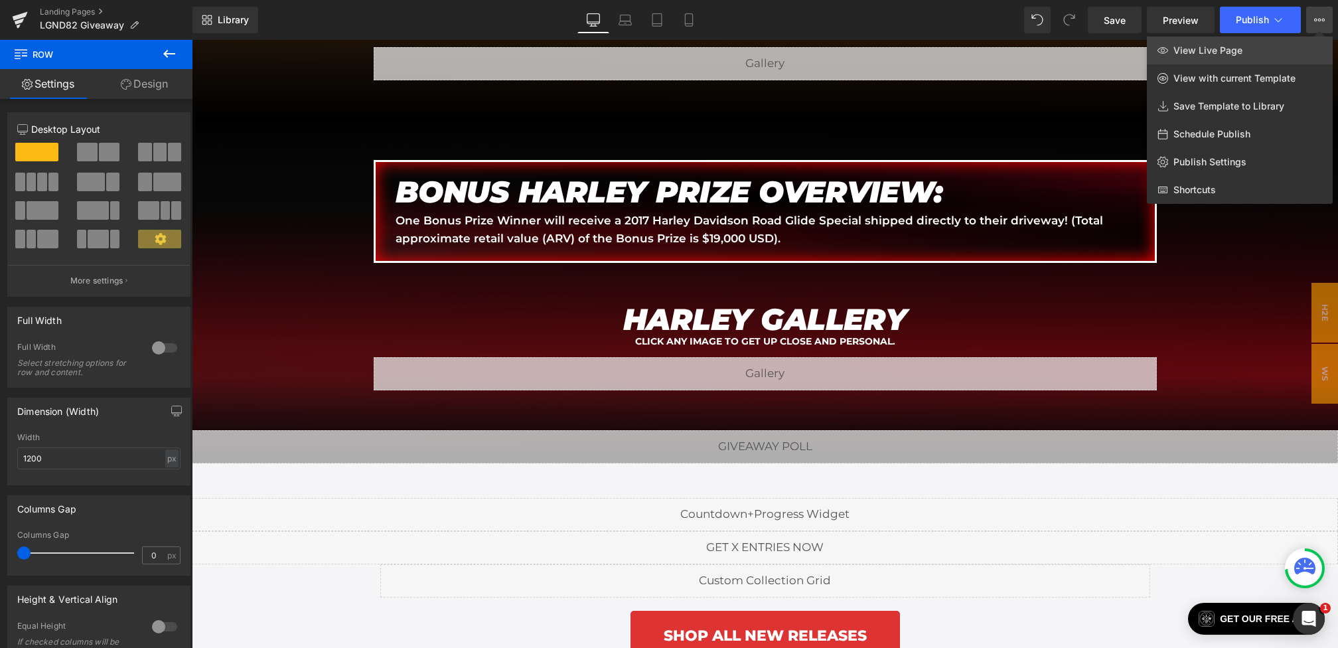
click at [1227, 54] on span "View Live Page" at bounding box center [1207, 50] width 69 height 12
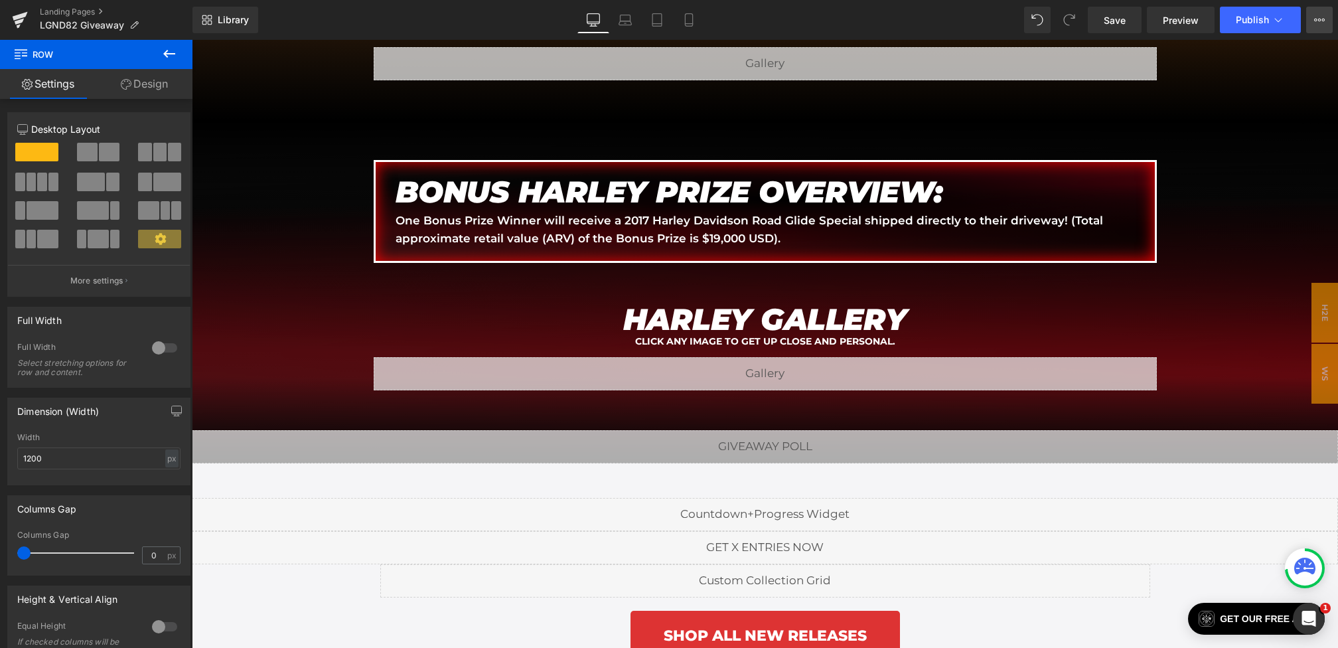
click at [1321, 27] on button "View Live Page View with current Template Save Template to Library Schedule Pub…" at bounding box center [1319, 20] width 27 height 27
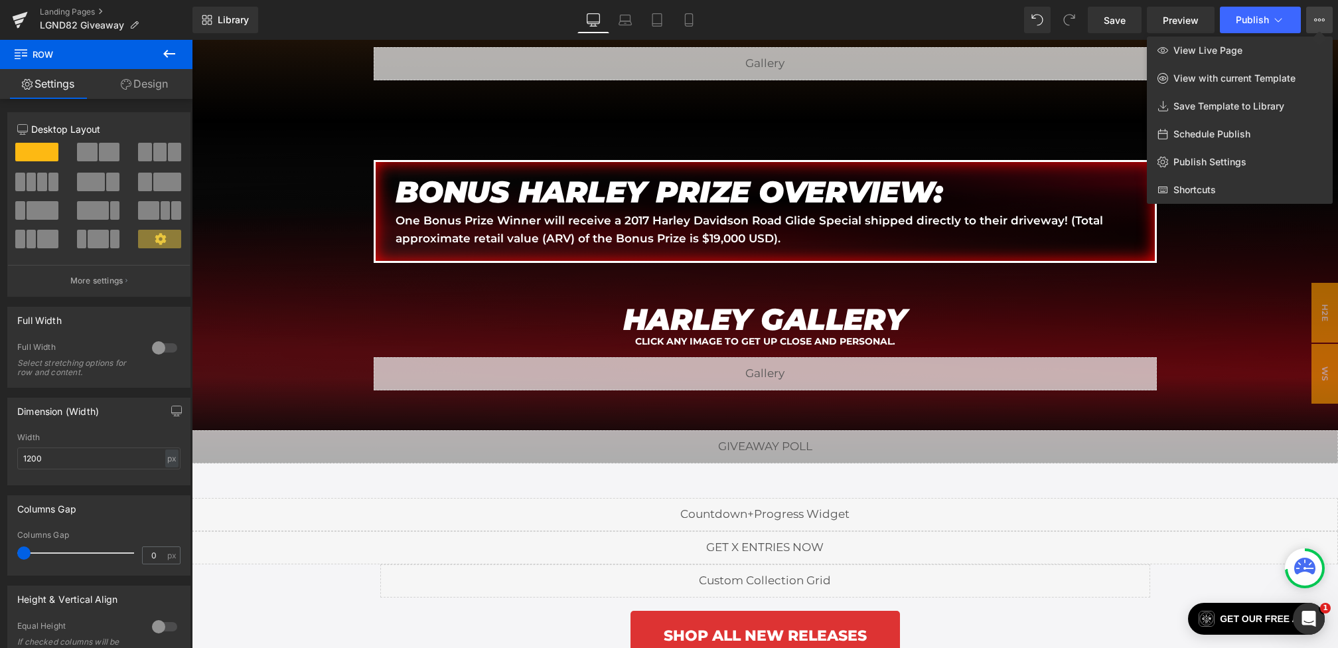
click at [1201, 139] on span "Schedule Publish" at bounding box center [1211, 134] width 77 height 12
select select
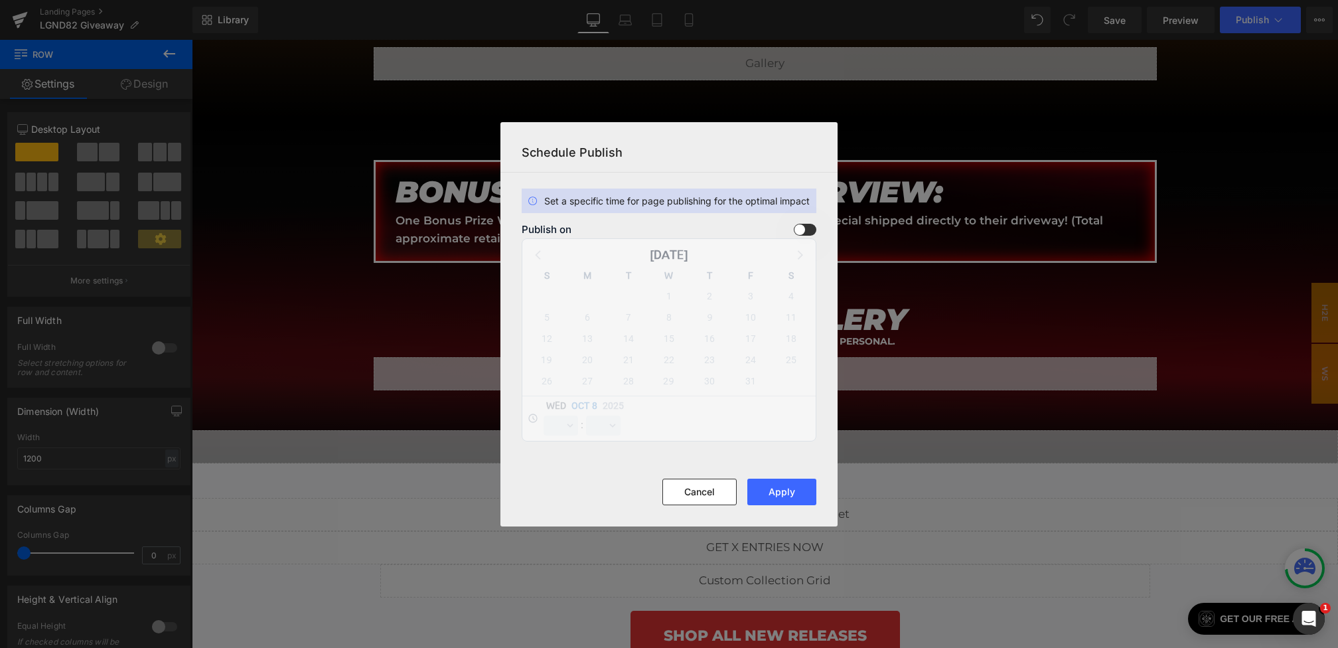
click at [797, 229] on span at bounding box center [805, 230] width 23 height 12
click at [0, 0] on input "checkbox" at bounding box center [0, 0] width 0 height 0
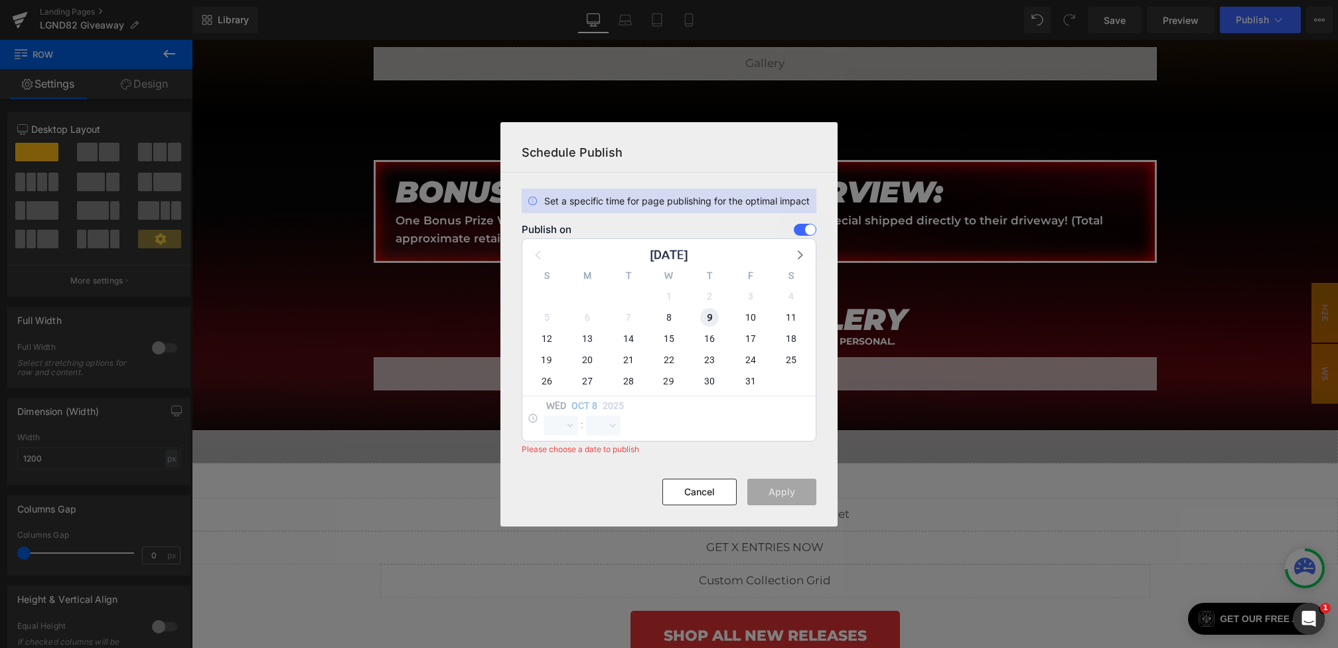
click at [702, 314] on span "9" at bounding box center [709, 317] width 19 height 19
select select "23"
select select "49"
click at [567, 421] on select "00 01 02 03 04 05 06 07 08 09 10 11 12 13 14 15 16 17 18 19 20 21 22 23" at bounding box center [561, 425] width 35 height 20
click at [544, 415] on select "00 01 02 03 04 05 06 07 08 09 10 11 12 13 14 15 16 17 18 19 20 21 22 23" at bounding box center [561, 425] width 35 height 20
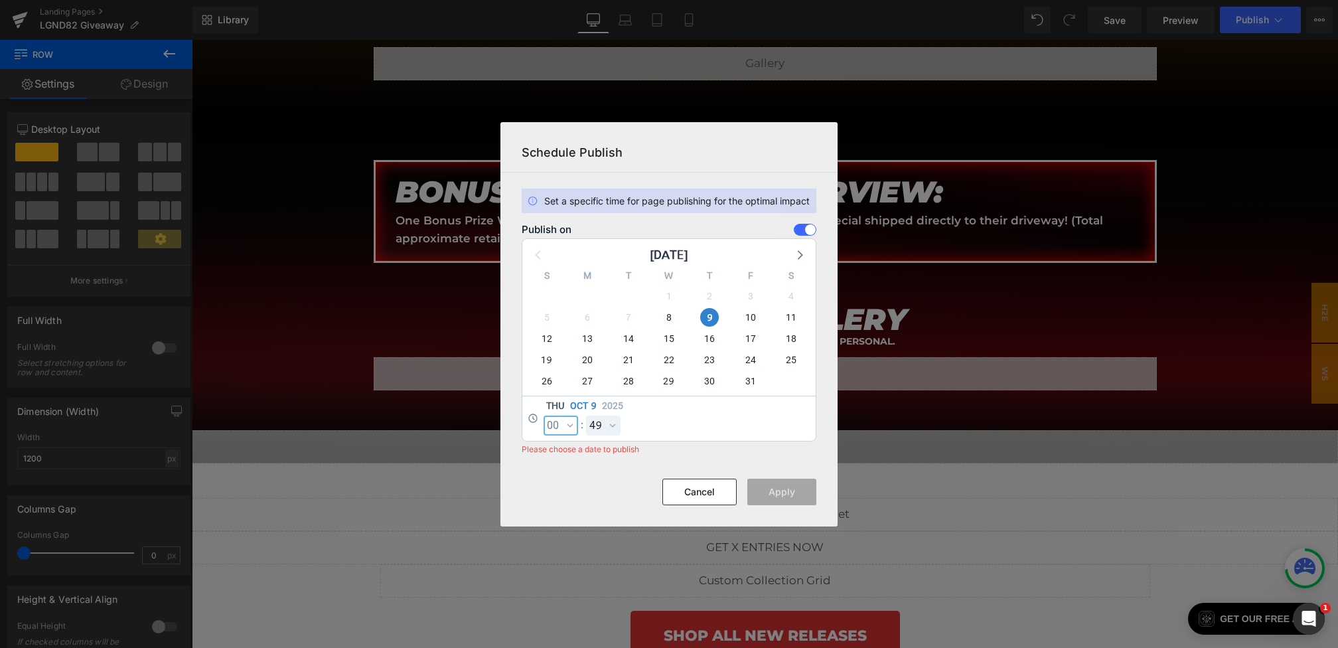
select select "0"
click at [612, 424] on select "00 01 02 03 04 05 06 07 08 09 10 11 12 13 14 15 16 17 18 19 20 21 22 23 24 25 2…" at bounding box center [603, 425] width 35 height 20
click at [586, 415] on select "00 01 02 03 04 05 06 07 08 09 10 11 12 13 14 15 16 17 18 19 20 21 22 23 24 25 2…" at bounding box center [603, 425] width 35 height 20
select select "0"
click at [799, 490] on button "Apply" at bounding box center [781, 492] width 69 height 27
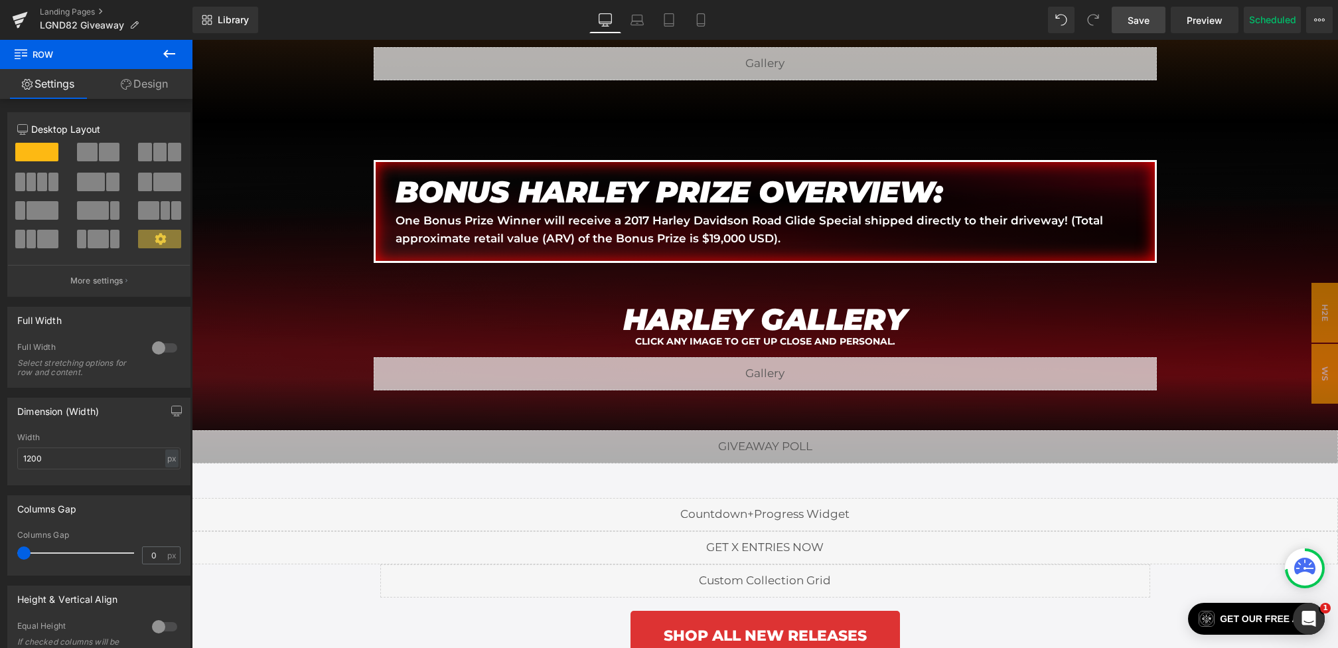
click at [1139, 25] on span "Save" at bounding box center [1139, 20] width 22 height 14
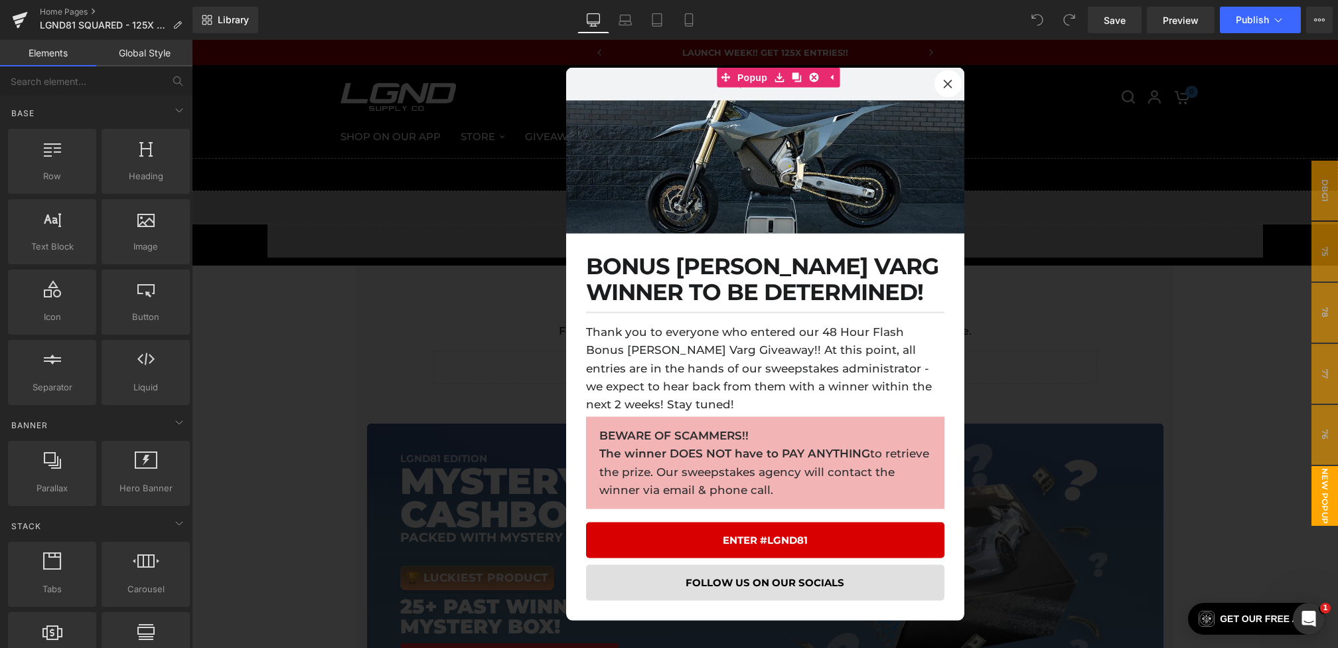
click at [200, 273] on div at bounding box center [765, 344] width 1146 height 608
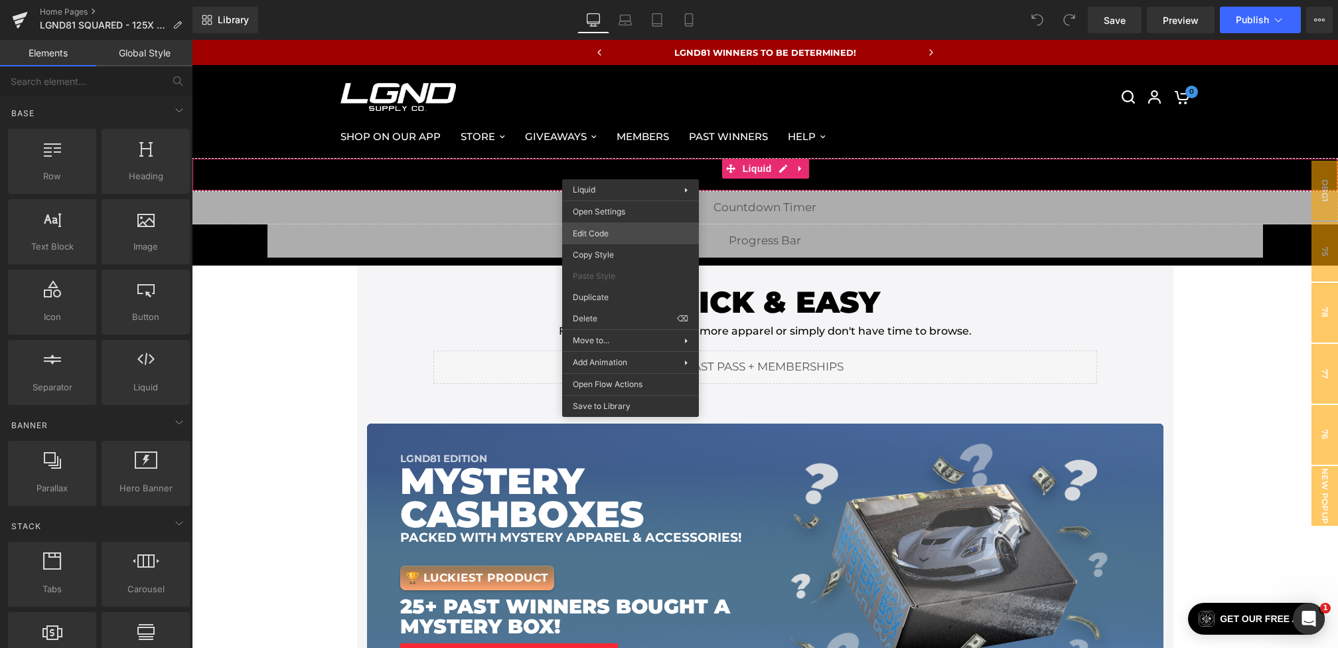
click at [603, 0] on div "You are previewing how the will restyle your page. You can not edit Elements in…" at bounding box center [669, 0] width 1338 height 0
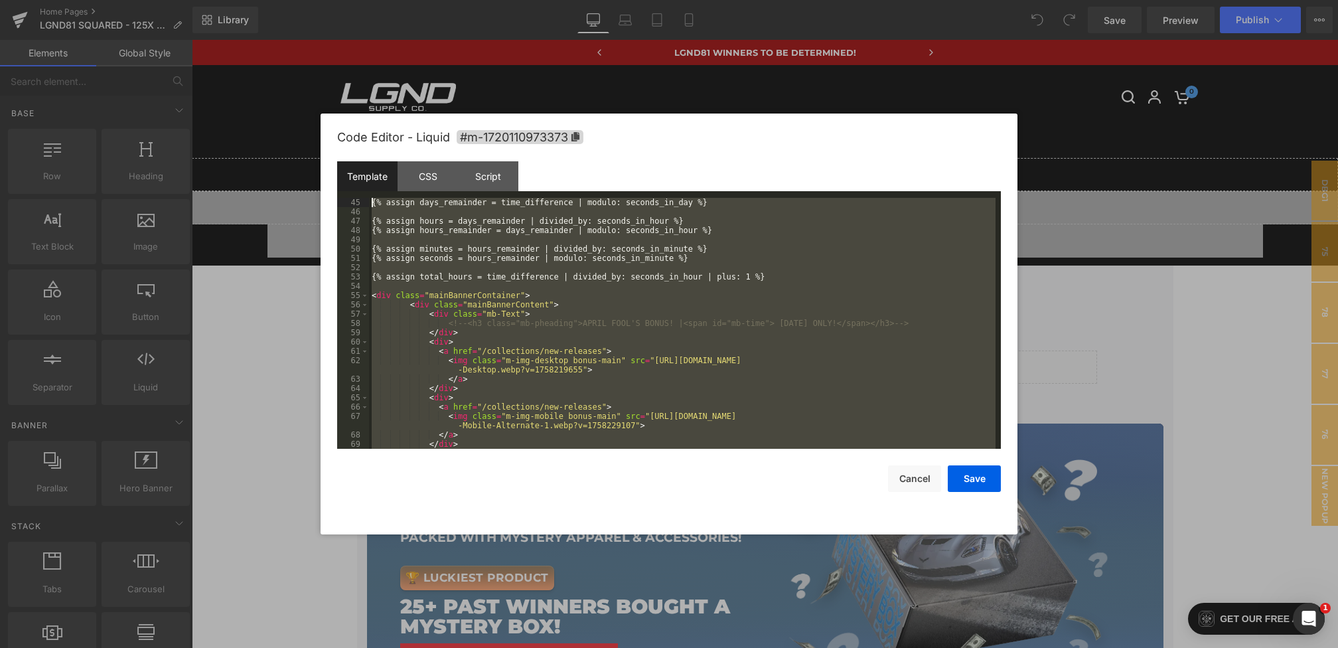
scroll to position [344, 0]
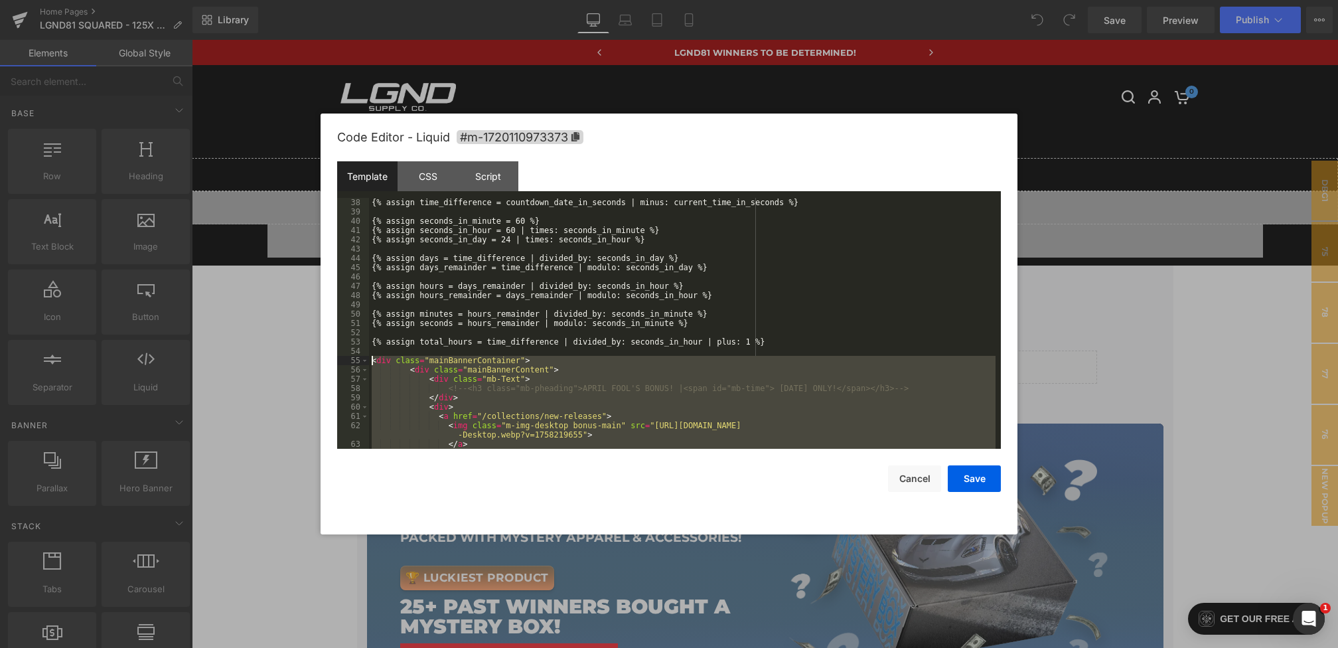
drag, startPoint x: 841, startPoint y: 443, endPoint x: 344, endPoint y: 361, distance: 503.9
click at [344, 361] on pre "38 39 40 41 42 43 44 45 46 47 48 49 50 51 52 53 54 55 56 57 58 59 60 61 62 63 6…" at bounding box center [669, 323] width 664 height 251
click at [433, 175] on div "CSS" at bounding box center [428, 176] width 60 height 30
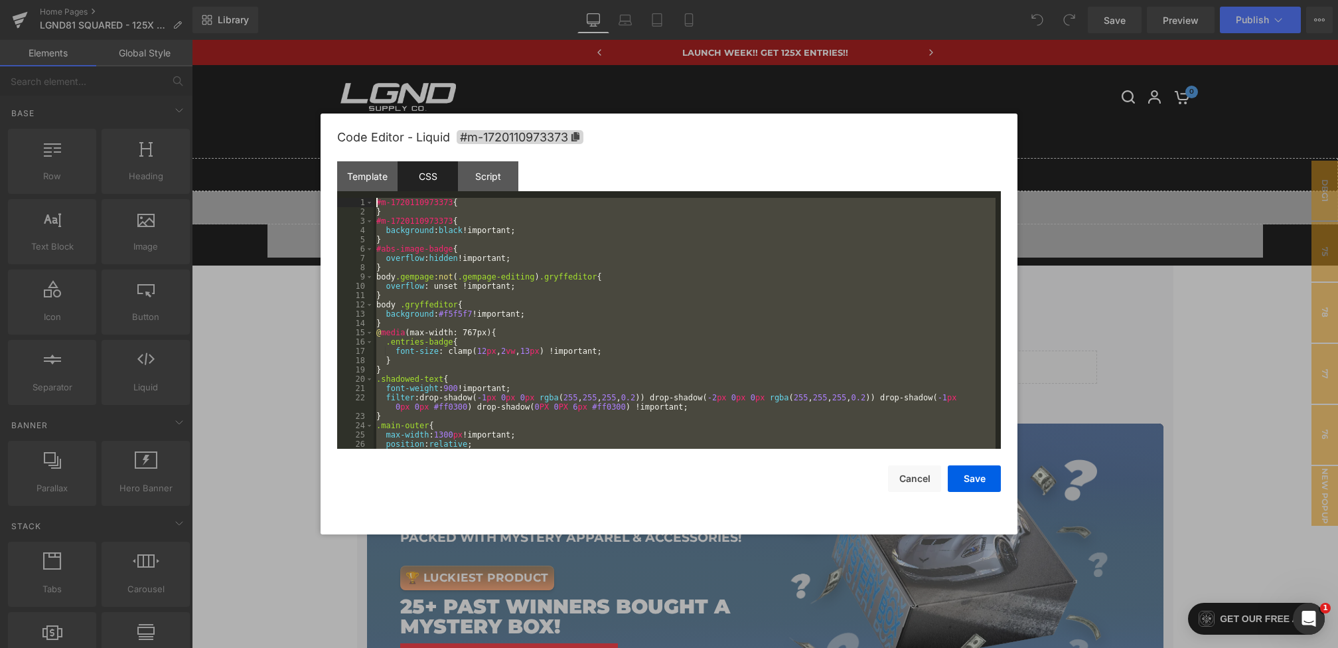
scroll to position [0, 0]
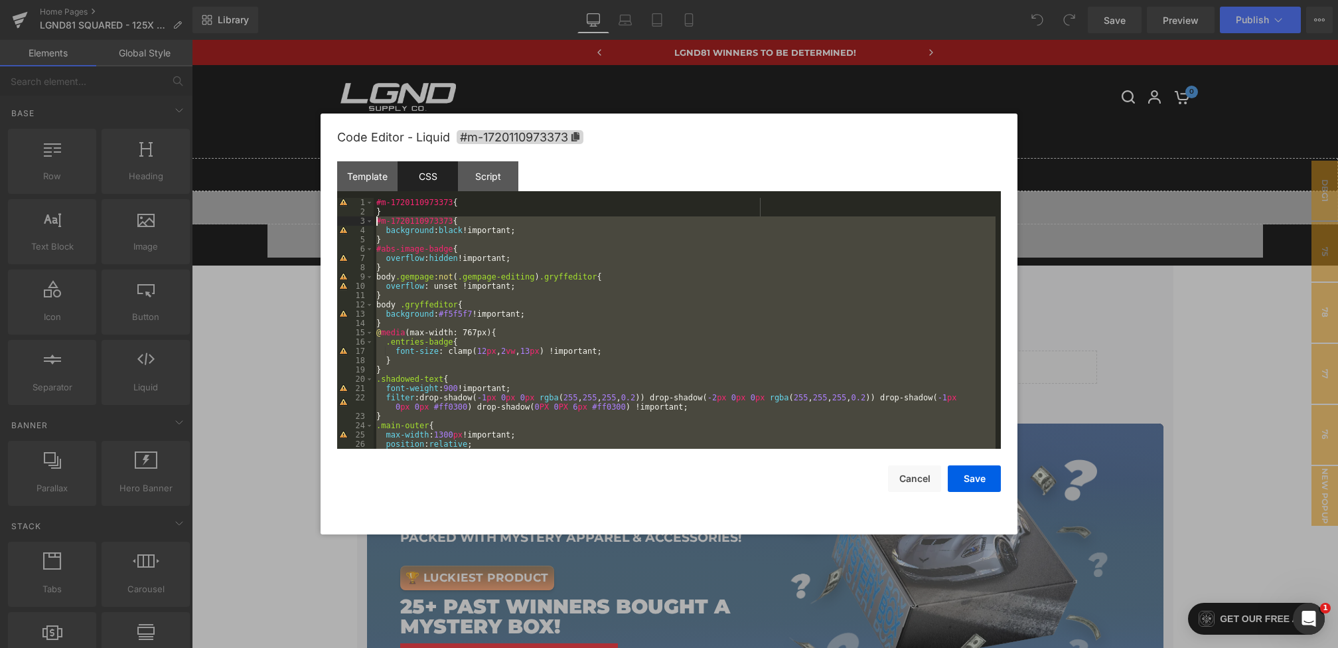
drag, startPoint x: 397, startPoint y: 435, endPoint x: 333, endPoint y: 222, distance: 222.6
click at [333, 222] on div "Code Editor - Liquid #m-1720110973373 Template CSS Script Data 38 39 40 41 42 4…" at bounding box center [669, 323] width 697 height 421
